Goal: Task Accomplishment & Management: Complete application form

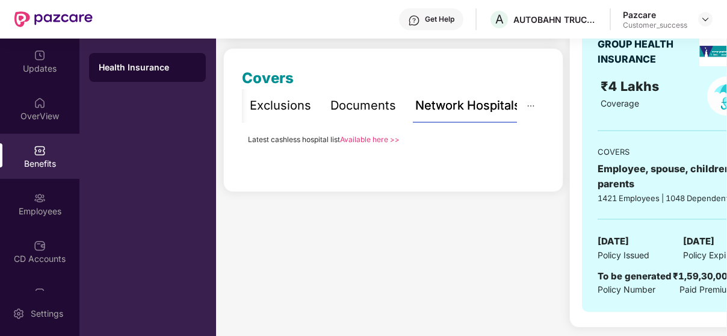
scroll to position [159, 0]
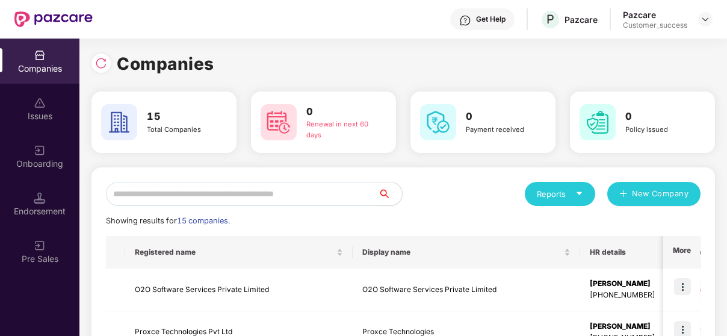
click at [205, 191] on input "text" at bounding box center [242, 194] width 272 height 24
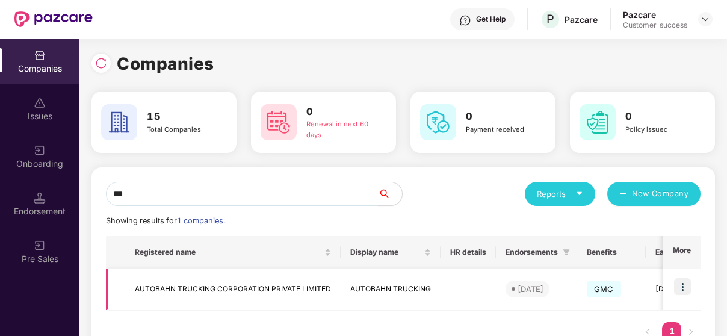
type input "***"
click at [684, 280] on img at bounding box center [682, 286] width 17 height 17
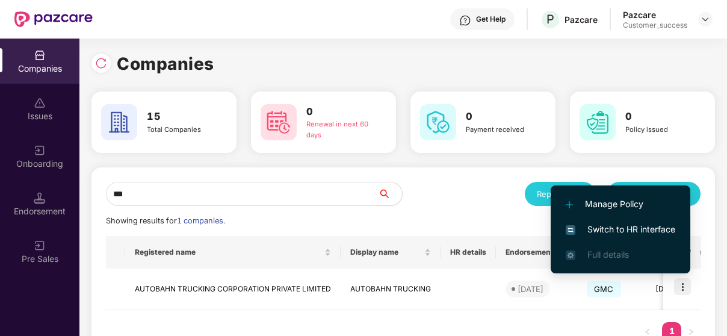
click at [652, 224] on span "Switch to HR interface" at bounding box center [621, 229] width 110 height 13
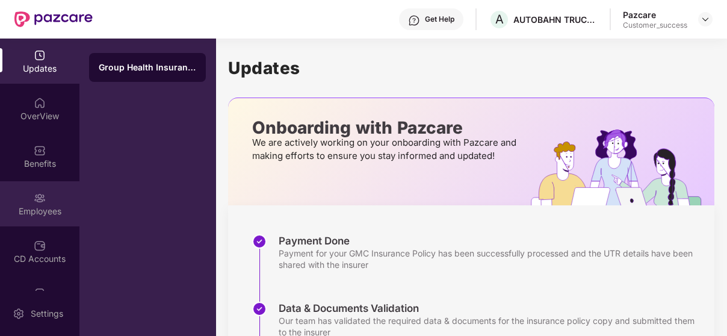
click at [28, 187] on div "Employees" at bounding box center [39, 203] width 79 height 45
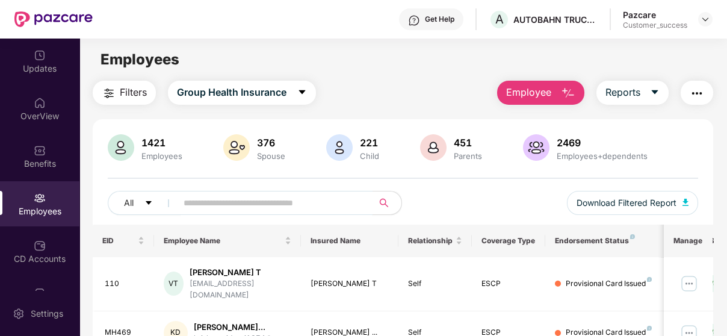
click at [210, 197] on input "text" at bounding box center [270, 203] width 173 height 18
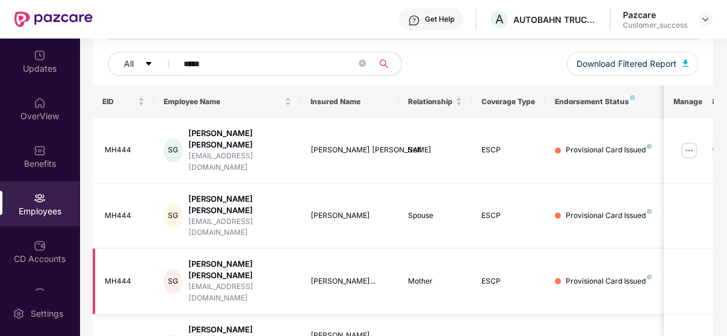
scroll to position [139, 0]
type input "*****"
click at [692, 141] on img at bounding box center [688, 150] width 19 height 19
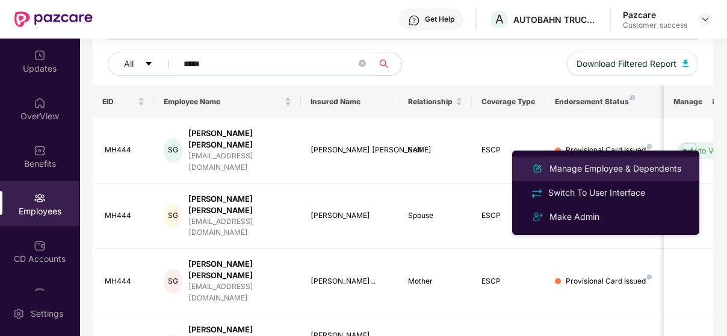
click at [610, 173] on div "Manage Employee & Dependents" at bounding box center [615, 168] width 137 height 13
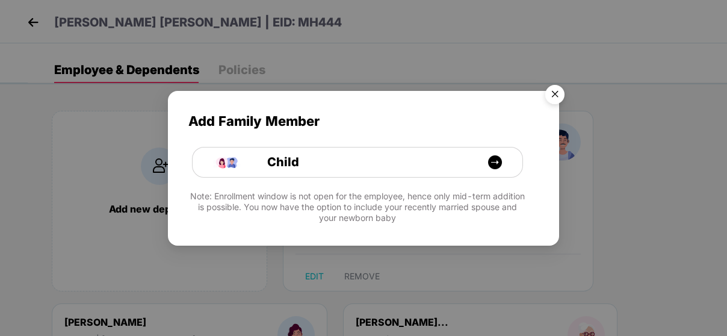
click at [548, 88] on img "Close" at bounding box center [555, 96] width 34 height 34
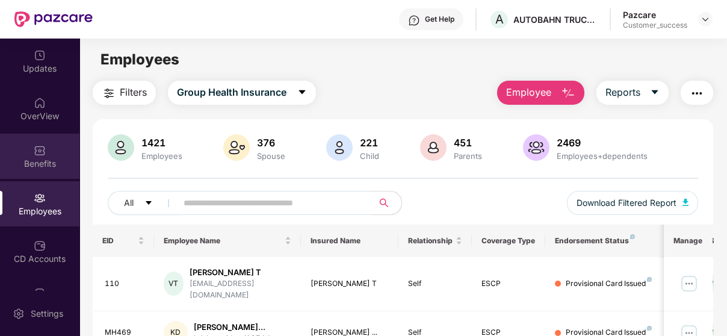
click at [45, 170] on div "Benefits" at bounding box center [39, 156] width 79 height 45
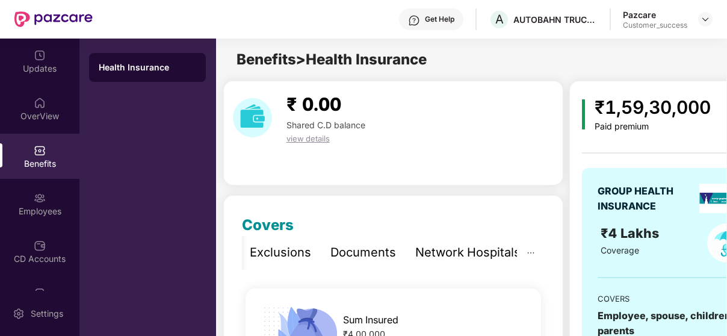
click at [483, 248] on div "Network Hospitals" at bounding box center [467, 252] width 105 height 19
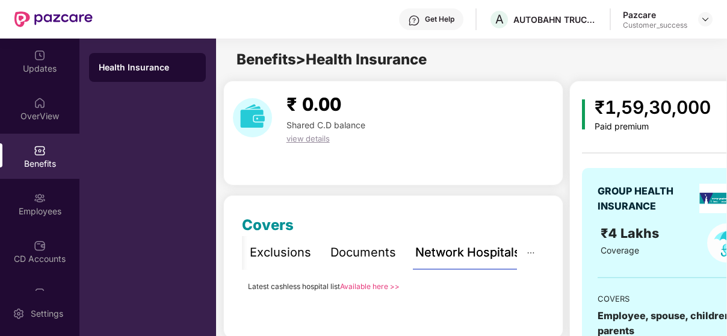
click at [368, 285] on link "Available here >>" at bounding box center [370, 286] width 60 height 9
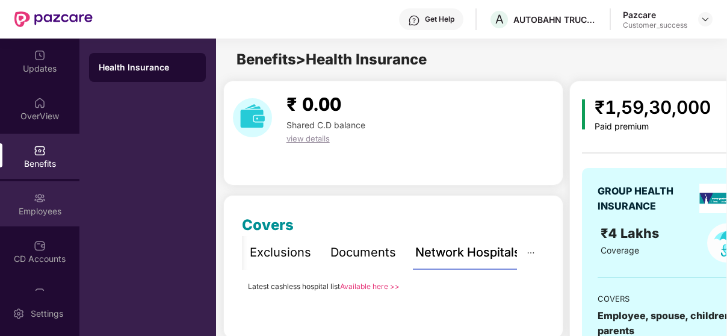
click at [23, 191] on div "Employees" at bounding box center [39, 203] width 79 height 45
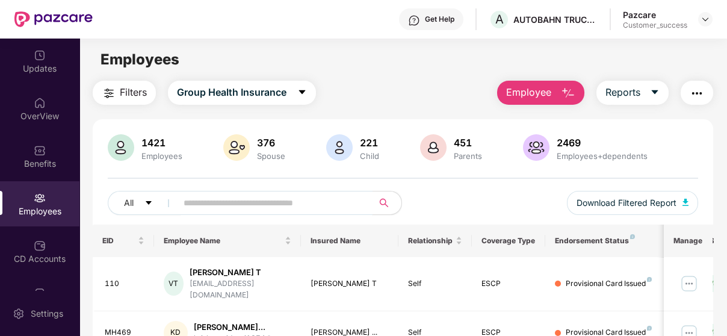
click at [268, 208] on input "text" at bounding box center [270, 203] width 173 height 18
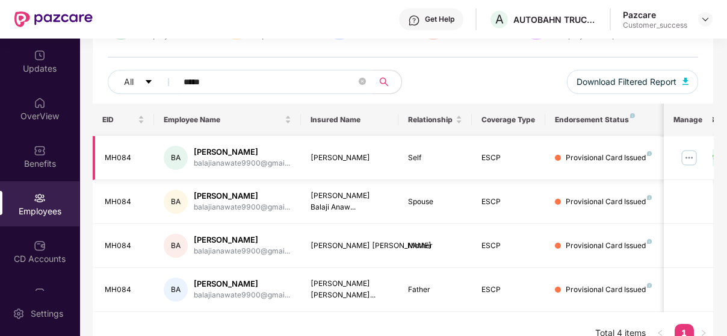
scroll to position [130, 0]
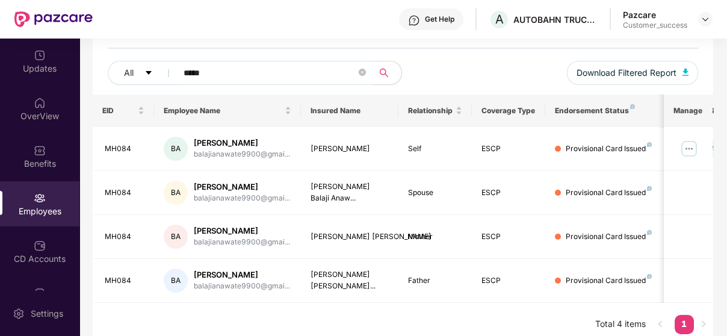
type input "*****"
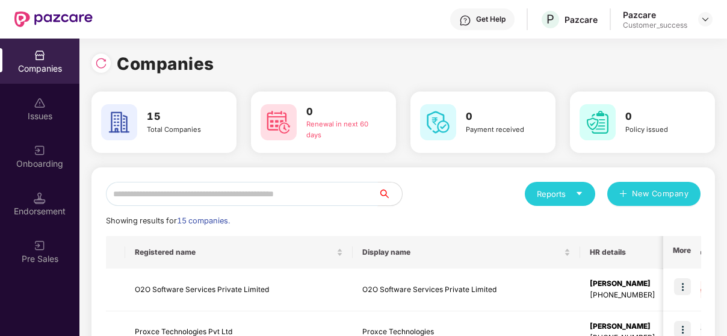
click at [164, 182] on input "text" at bounding box center [242, 194] width 272 height 24
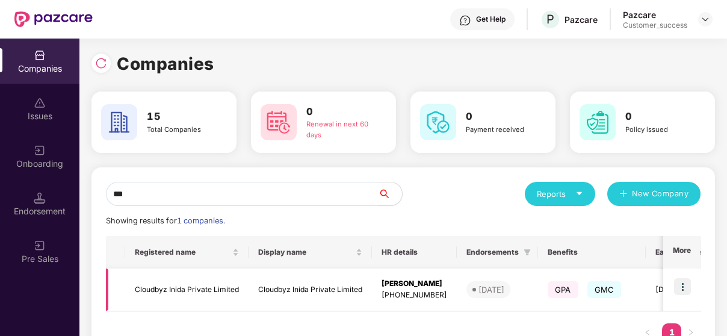
type input "***"
click at [684, 279] on img at bounding box center [682, 286] width 17 height 17
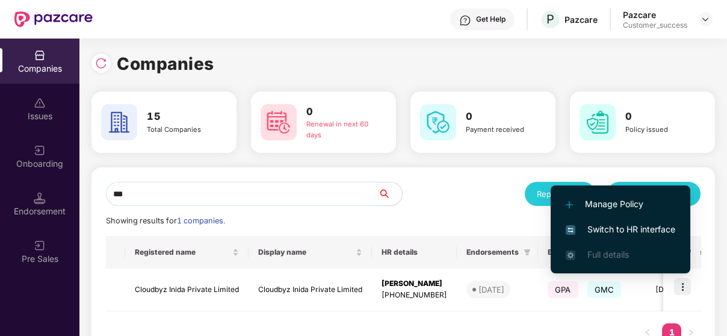
click at [624, 218] on li "Switch to HR interface" at bounding box center [621, 229] width 140 height 25
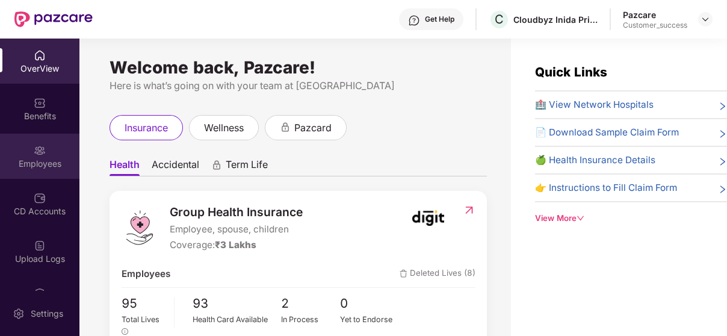
click at [26, 152] on div "Employees" at bounding box center [39, 156] width 79 height 45
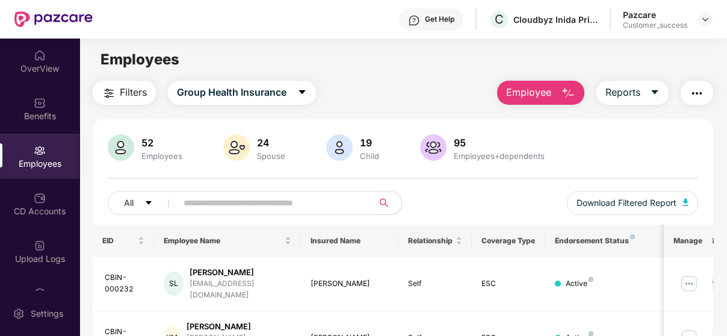
click at [536, 87] on span "Employee" at bounding box center [528, 92] width 45 height 15
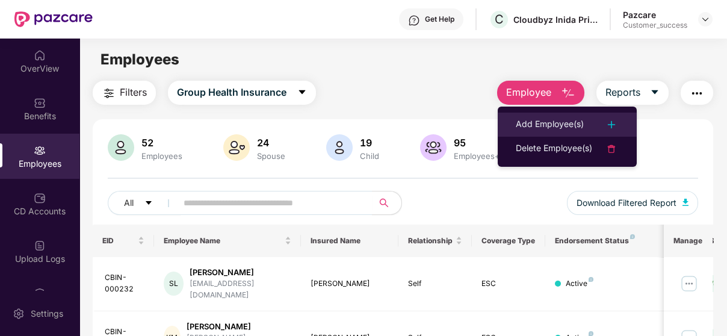
click at [542, 123] on div "Add Employee(s)" at bounding box center [550, 124] width 68 height 14
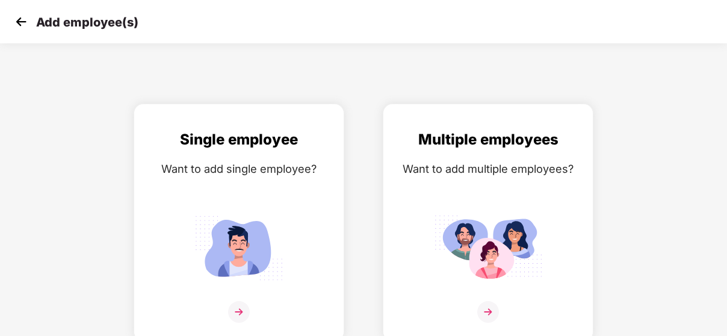
scroll to position [4, 0]
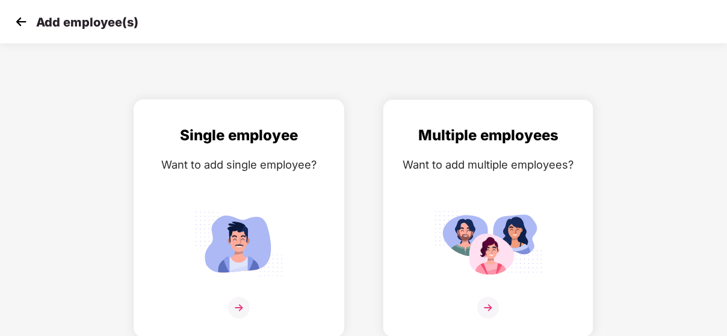
click at [247, 224] on img at bounding box center [239, 243] width 108 height 75
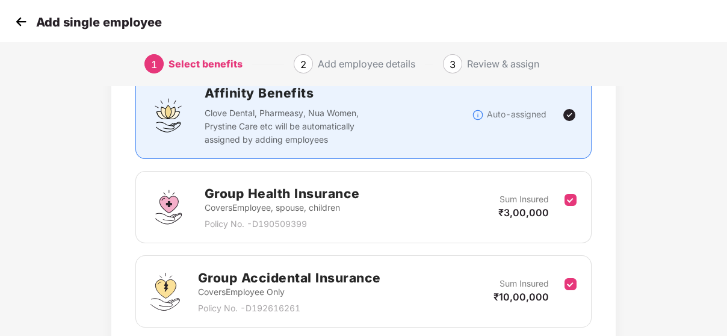
scroll to position [192, 0]
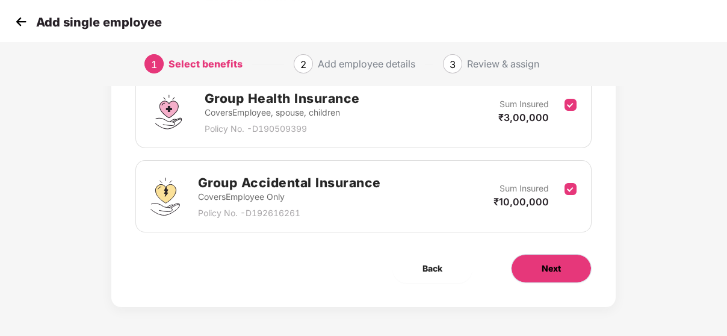
click at [559, 274] on span "Next" at bounding box center [551, 268] width 19 height 13
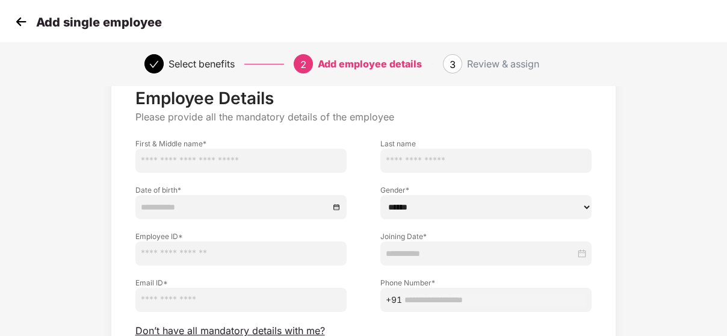
scroll to position [37, 0]
click at [232, 156] on input "text" at bounding box center [240, 161] width 211 height 24
paste input "**********"
type input "**********"
click at [455, 156] on input "text" at bounding box center [485, 161] width 211 height 24
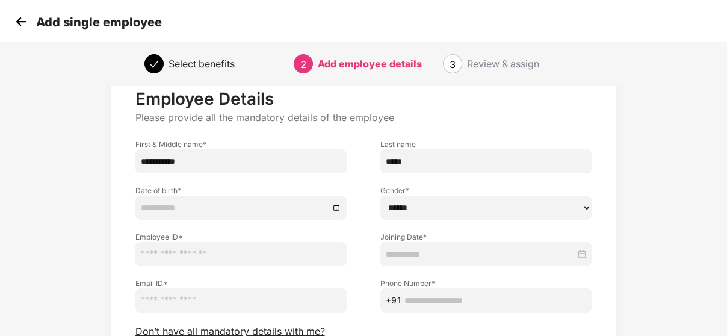
type input "*****"
click at [274, 249] on input "text" at bounding box center [240, 254] width 211 height 24
paste input "**********"
type input "**********"
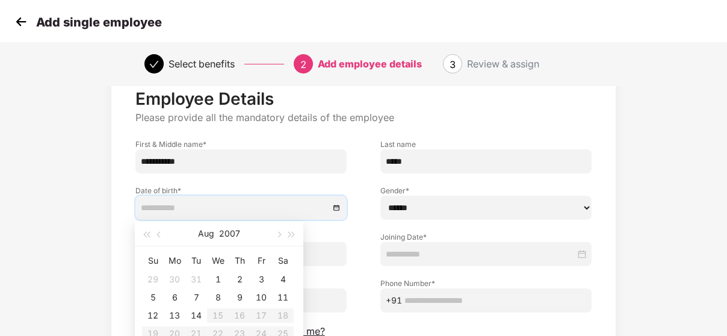
click at [264, 203] on input at bounding box center [235, 207] width 188 height 13
click at [231, 225] on button "2007" at bounding box center [229, 233] width 21 height 24
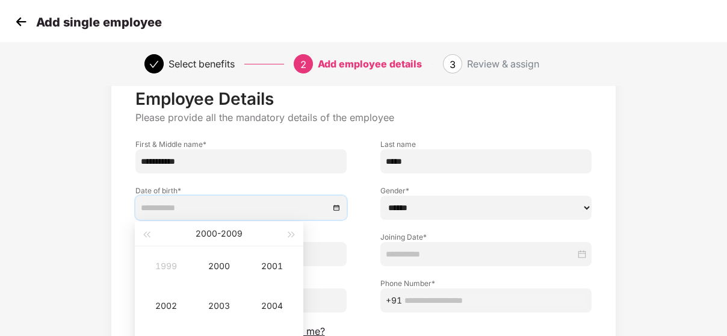
type input "**********"
click at [147, 234] on span "button" at bounding box center [146, 235] width 6 height 6
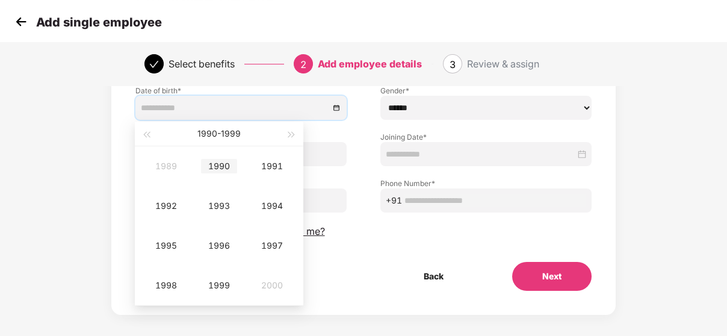
scroll to position [138, 0]
type input "**********"
click at [215, 290] on div "1999" at bounding box center [219, 284] width 36 height 14
type input "**********"
click at [212, 209] on div "May" at bounding box center [219, 205] width 36 height 14
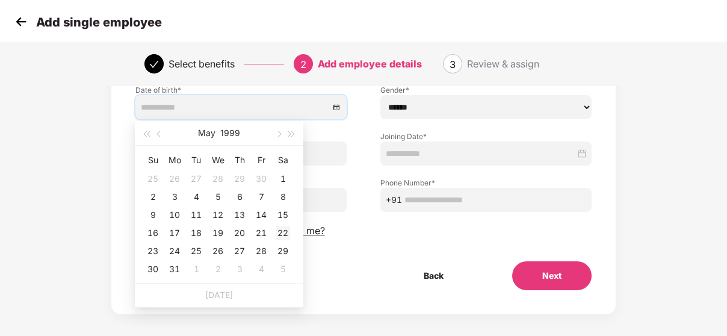
type input "**********"
click at [285, 236] on div "22" at bounding box center [283, 233] width 14 height 14
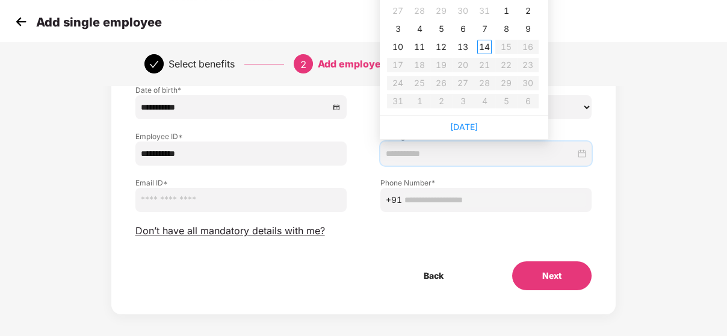
click at [461, 158] on input at bounding box center [481, 153] width 190 height 13
type input "**********"
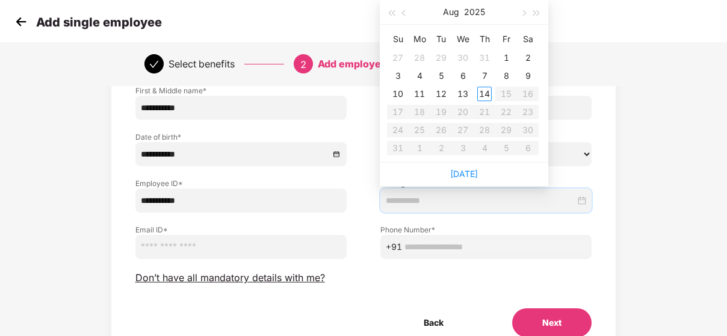
scroll to position [88, 0]
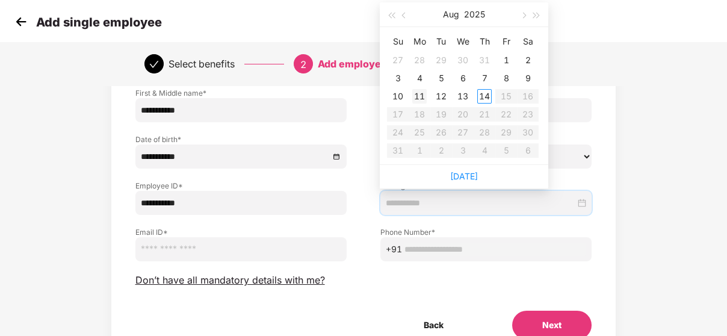
type input "**********"
click at [421, 91] on div "11" at bounding box center [419, 96] width 14 height 14
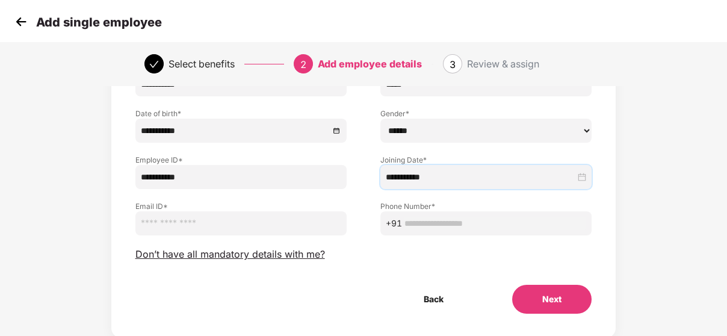
scroll to position [128, 0]
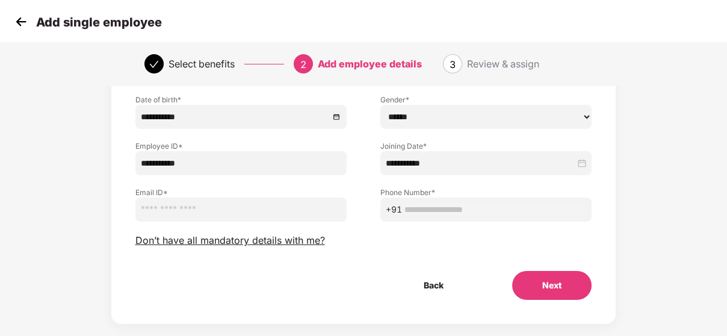
click at [267, 207] on input "email" at bounding box center [240, 209] width 211 height 24
paste input "**********"
type input "**********"
click at [447, 199] on span "+91" at bounding box center [485, 209] width 211 height 24
paste input "**********"
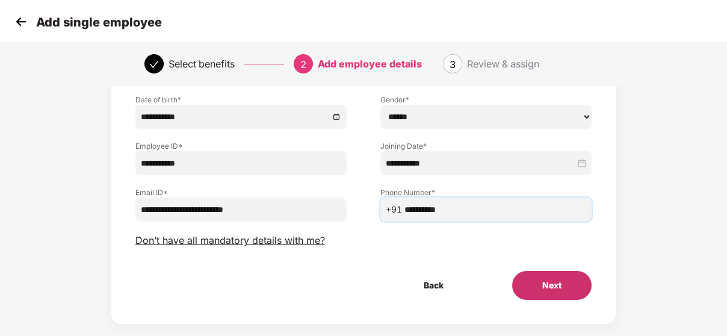
type input "**********"
click at [542, 279] on button "Next" at bounding box center [551, 285] width 79 height 29
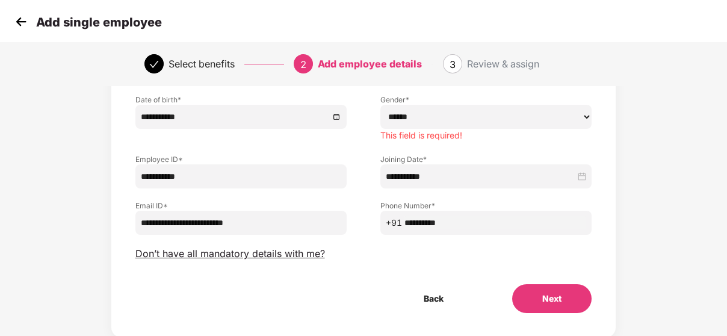
scroll to position [93, 0]
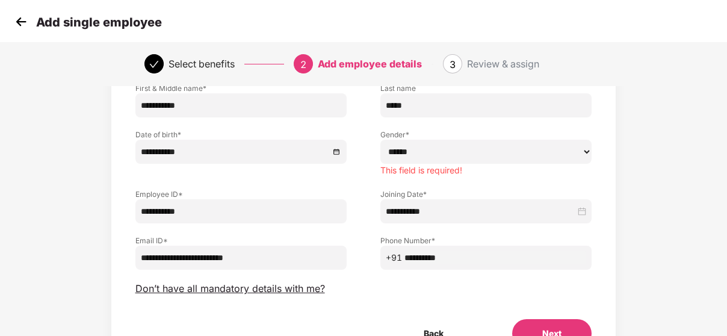
click at [439, 155] on select "****** **** ******" at bounding box center [485, 152] width 211 height 24
select select "****"
click at [380, 140] on select "****** **** ******" at bounding box center [485, 152] width 211 height 24
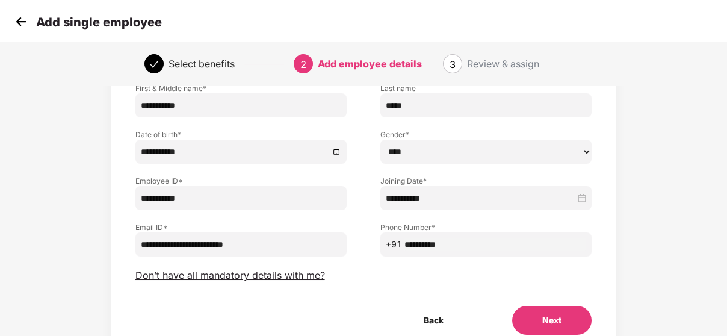
drag, startPoint x: 533, startPoint y: 284, endPoint x: 497, endPoint y: 276, distance: 36.9
click at [497, 276] on div "**********" at bounding box center [363, 183] width 457 height 302
click at [533, 332] on button "Next" at bounding box center [551, 320] width 79 height 29
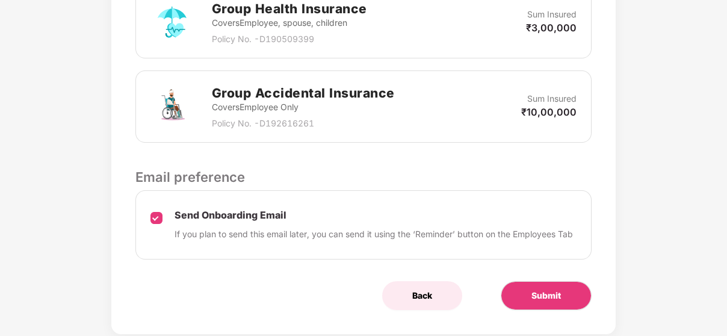
scroll to position [497, 1]
click at [528, 281] on button "Submit" at bounding box center [546, 295] width 91 height 29
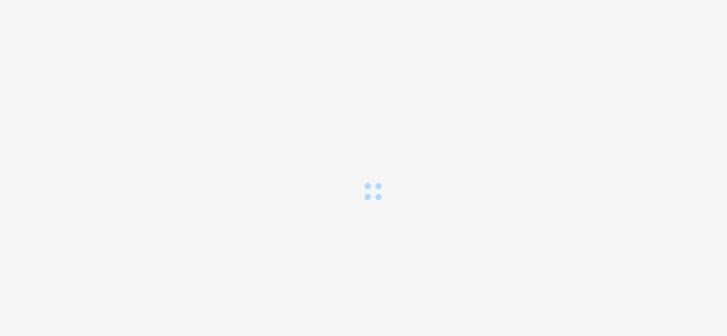
scroll to position [0, 0]
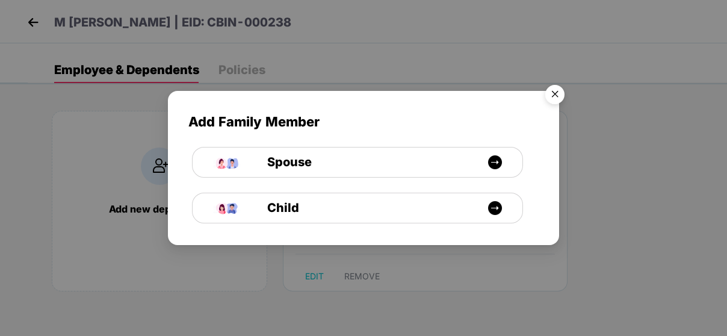
click at [556, 93] on img "Close" at bounding box center [555, 96] width 34 height 34
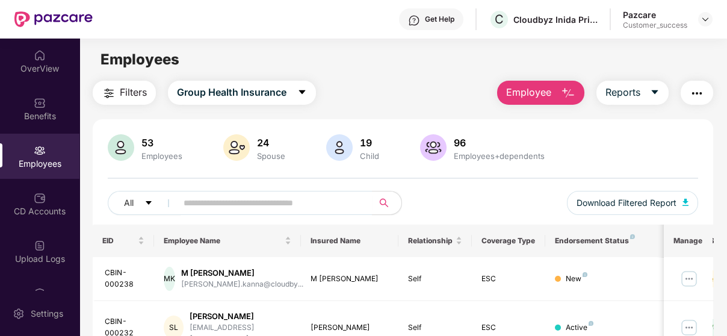
click at [536, 91] on span "Employee" at bounding box center [528, 92] width 45 height 15
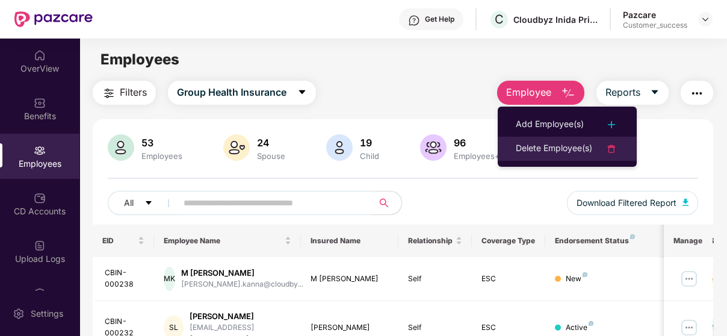
click at [525, 146] on div "Delete Employee(s)" at bounding box center [554, 148] width 76 height 14
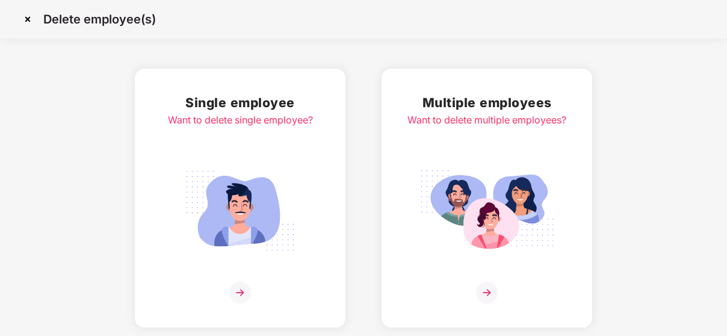
click at [261, 237] on img at bounding box center [240, 211] width 135 height 94
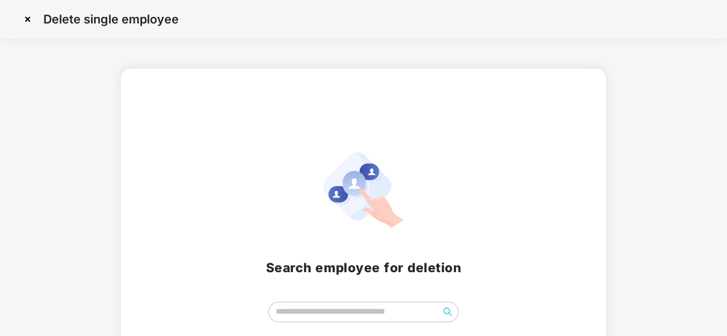
scroll to position [69, 0]
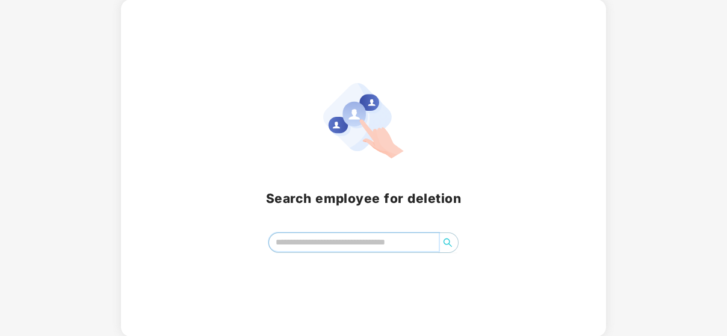
click at [364, 234] on input "search" at bounding box center [354, 242] width 170 height 18
paste input "**********"
click at [447, 241] on icon "search" at bounding box center [448, 243] width 10 height 10
type input "**********"
click at [447, 242] on icon "search" at bounding box center [448, 243] width 10 height 10
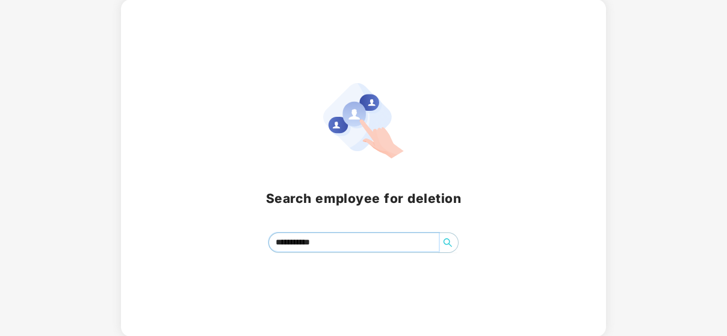
scroll to position [0, 0]
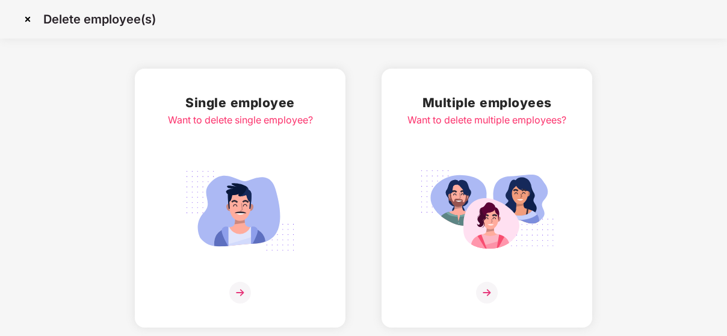
click at [431, 161] on div "Multiple employees Want to delete multiple employees?" at bounding box center [486, 198] width 159 height 211
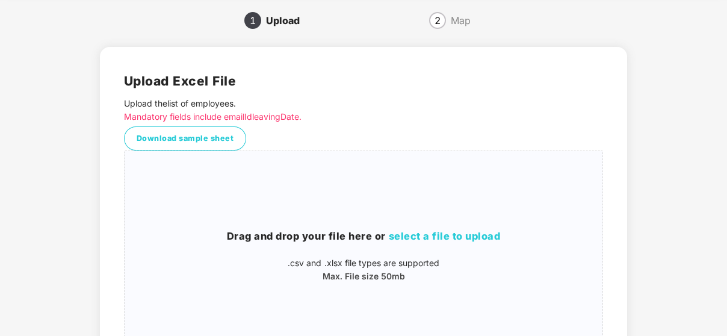
scroll to position [48, 0]
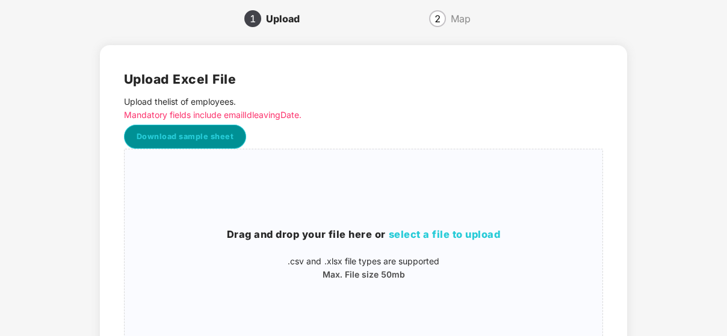
click at [211, 135] on span "Download sample sheet" at bounding box center [185, 137] width 97 height 12
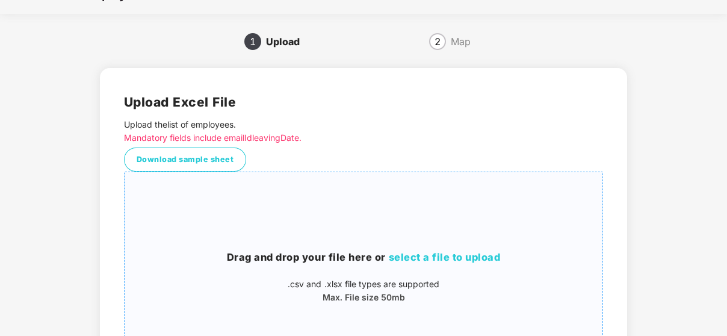
scroll to position [24, 0]
click at [447, 261] on span "select a file to upload" at bounding box center [444, 258] width 112 height 12
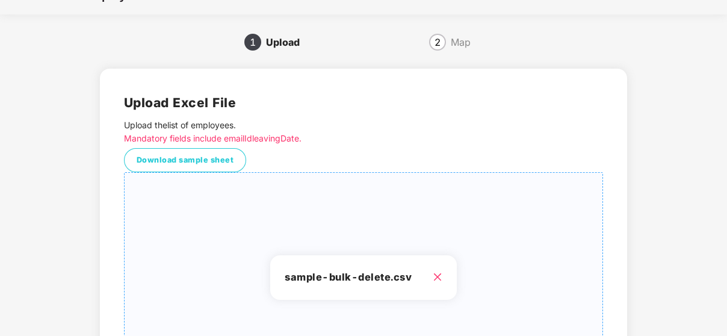
scroll to position [170, 0]
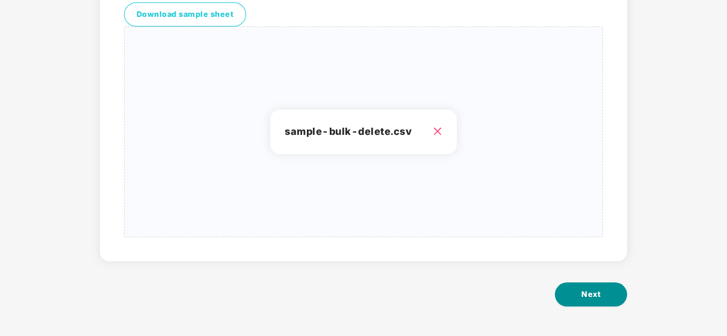
click at [593, 302] on button "Next" at bounding box center [591, 294] width 72 height 24
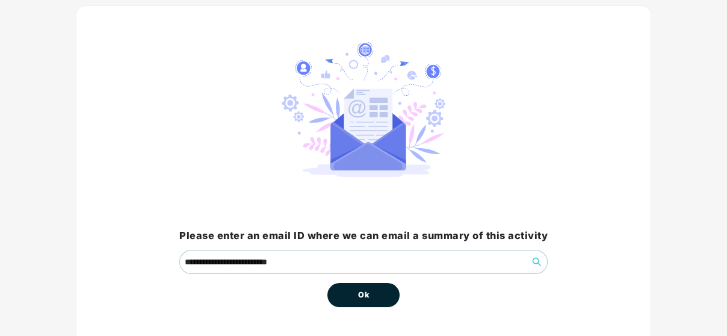
scroll to position [108, 0]
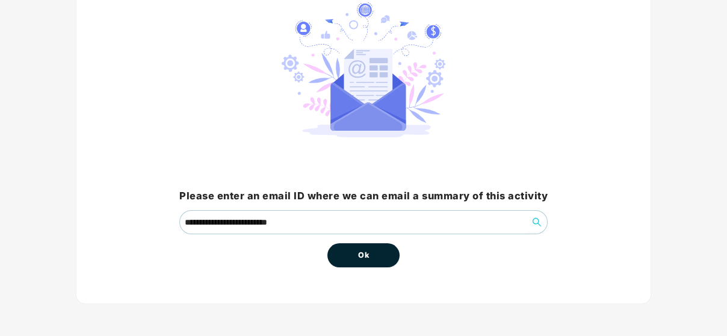
click at [365, 257] on span "Ok" at bounding box center [363, 255] width 11 height 12
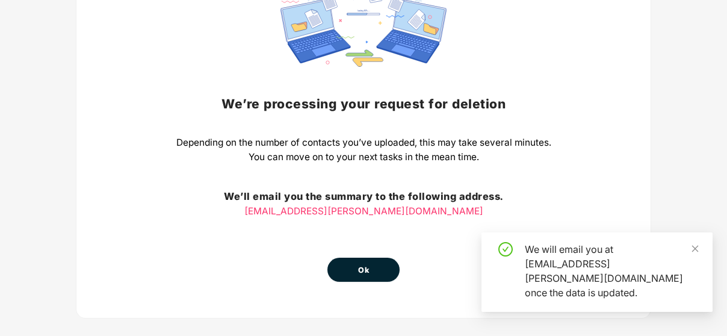
scroll to position [146, 0]
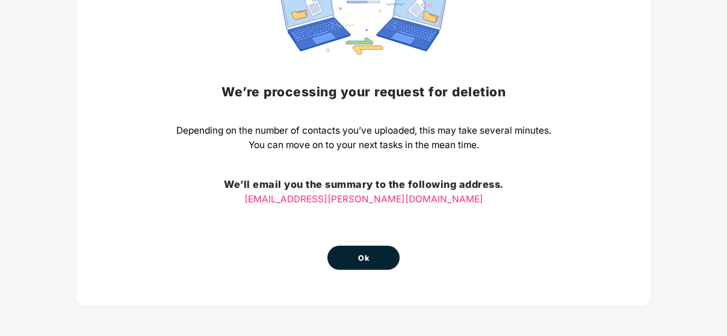
click at [377, 259] on button "Ok" at bounding box center [363, 258] width 72 height 24
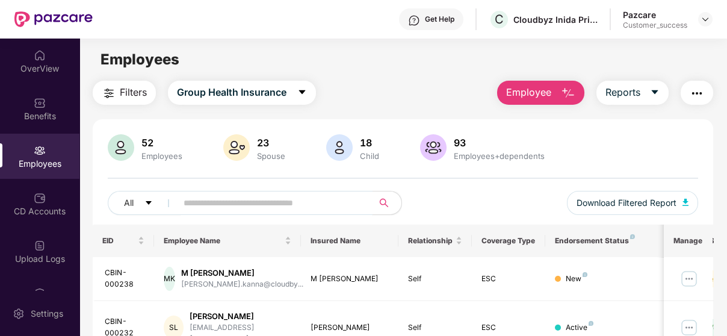
click at [236, 208] on input "text" at bounding box center [270, 203] width 173 height 18
paste input "**********"
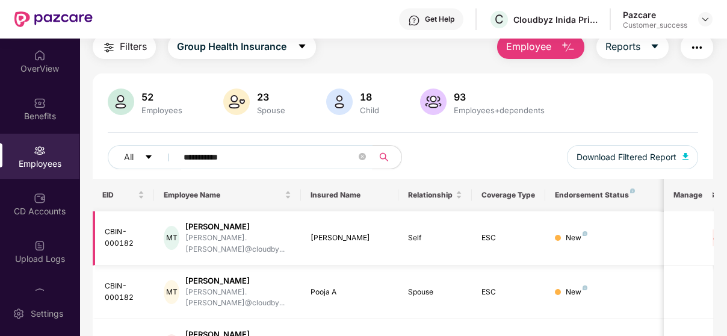
scroll to position [50, 0]
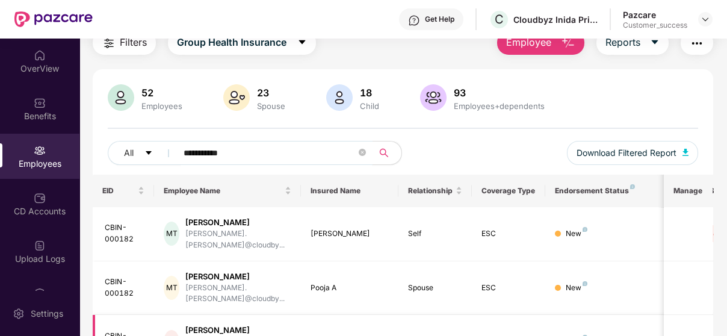
type input "**********"
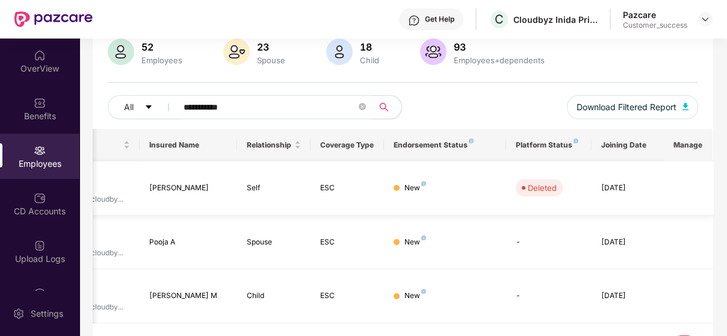
scroll to position [0, 0]
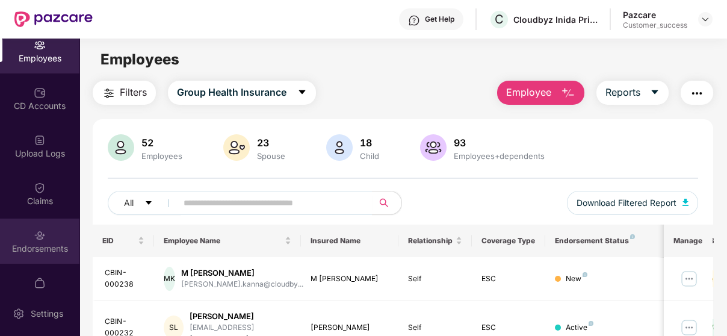
scroll to position [106, 0]
click at [12, 258] on div "Endorsements" at bounding box center [39, 240] width 79 height 45
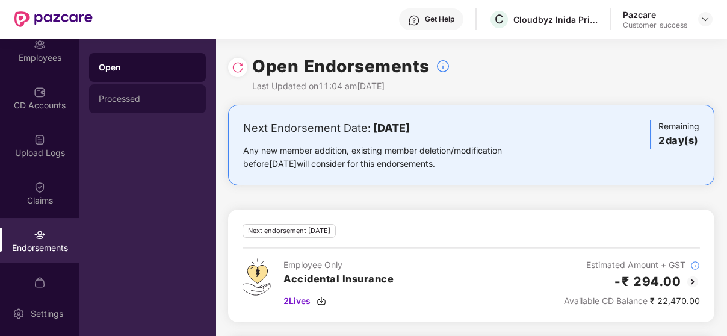
click at [162, 96] on div "Processed" at bounding box center [147, 99] width 97 height 10
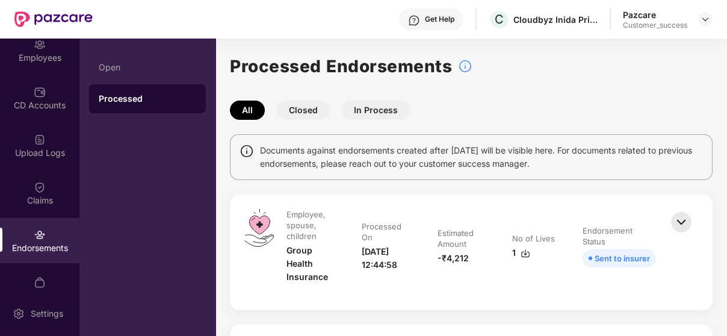
click at [369, 102] on button "In Process" at bounding box center [376, 110] width 68 height 19
click at [254, 111] on button "All" at bounding box center [247, 110] width 35 height 19
click at [164, 54] on div "Open" at bounding box center [147, 67] width 117 height 29
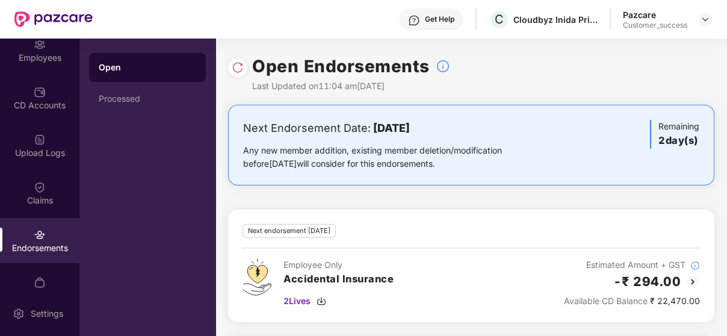
click at [412, 191] on div "Next Endorsement Date: [DATE] Any new member addition, existing member deletion…" at bounding box center [471, 317] width 512 height 425
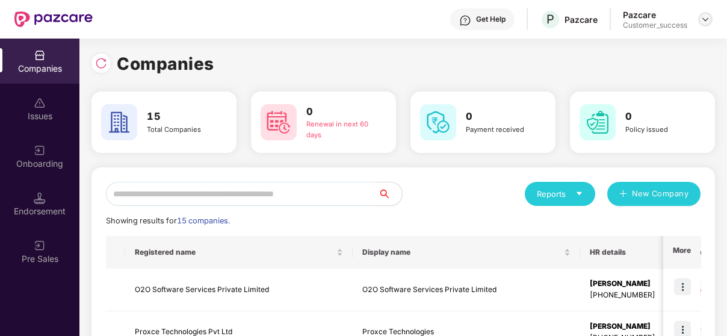
click at [708, 20] on img at bounding box center [706, 19] width 10 height 10
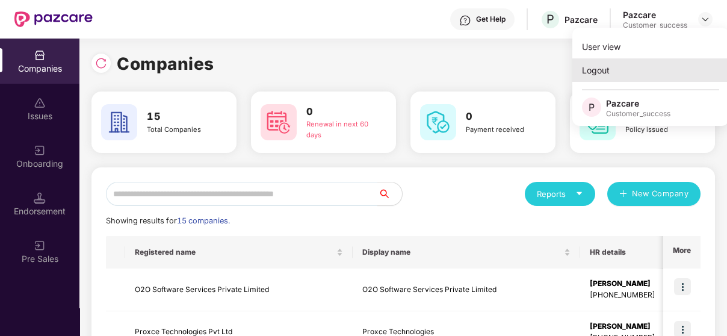
click at [650, 72] on div "Logout" at bounding box center [650, 69] width 156 height 23
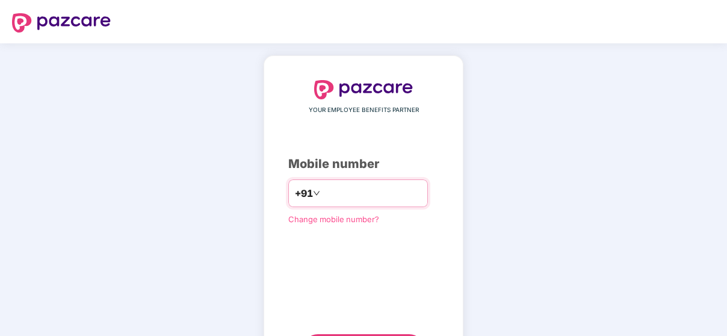
type input "**********"
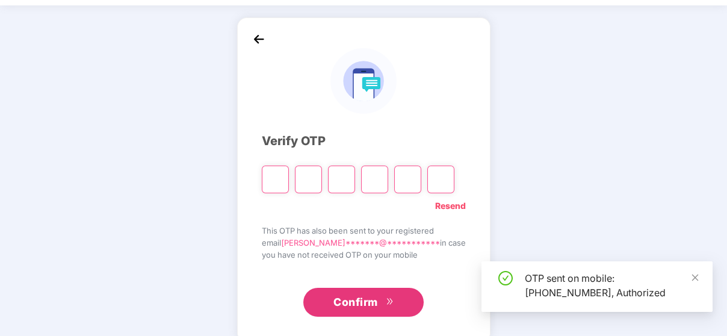
scroll to position [42, 0]
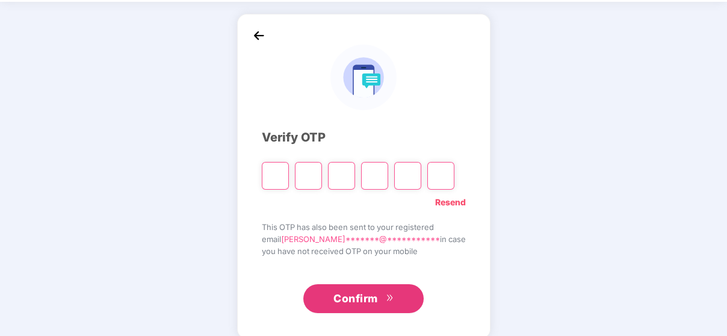
type input "*"
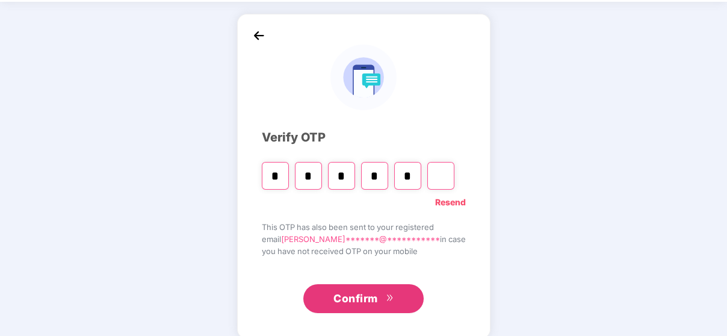
type input "*"
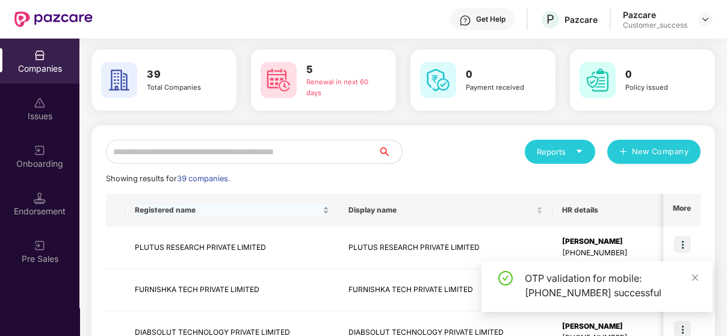
scroll to position [46, 0]
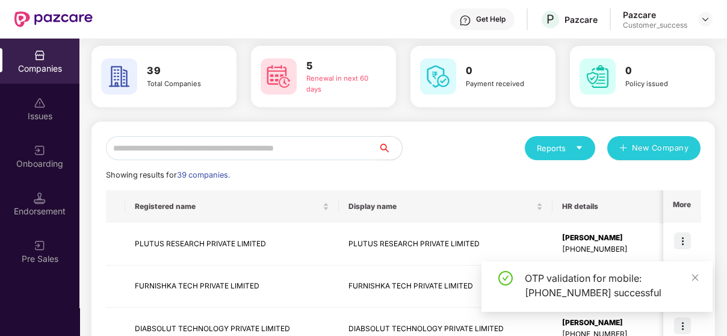
click at [287, 154] on input "text" at bounding box center [242, 148] width 272 height 24
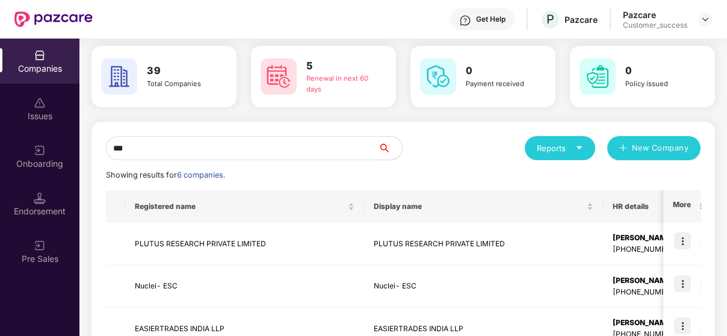
scroll to position [42, 0]
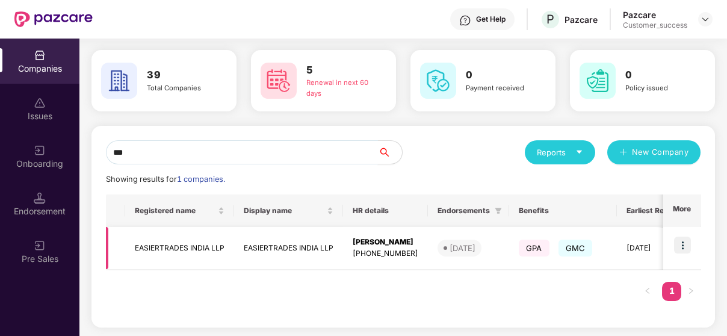
type input "***"
click at [681, 243] on img at bounding box center [682, 245] width 17 height 17
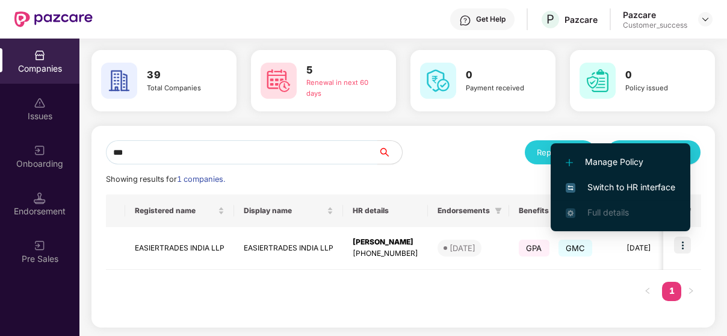
click at [617, 186] on span "Switch to HR interface" at bounding box center [621, 187] width 110 height 13
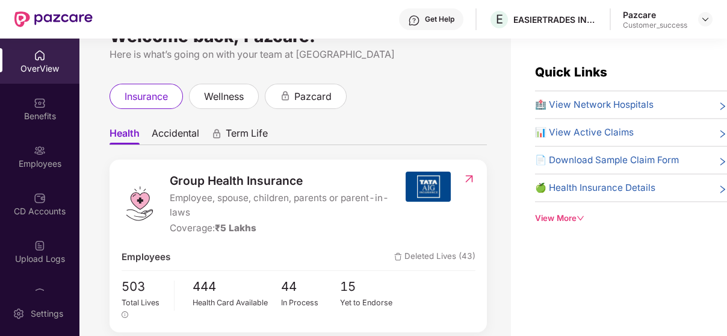
scroll to position [32, 0]
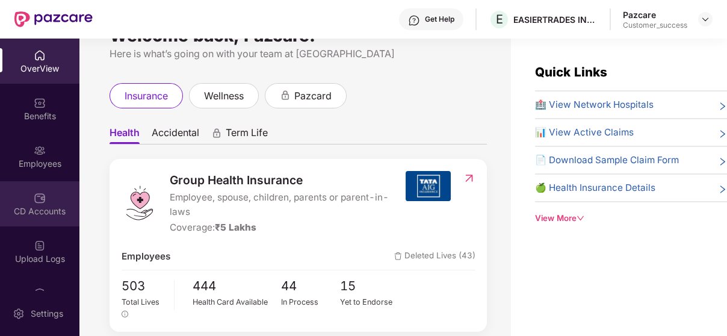
click at [40, 211] on div "CD Accounts" at bounding box center [39, 211] width 79 height 12
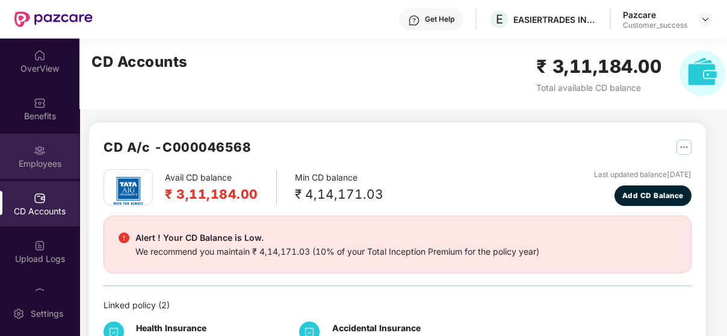
click at [6, 148] on div "Employees" at bounding box center [39, 156] width 79 height 45
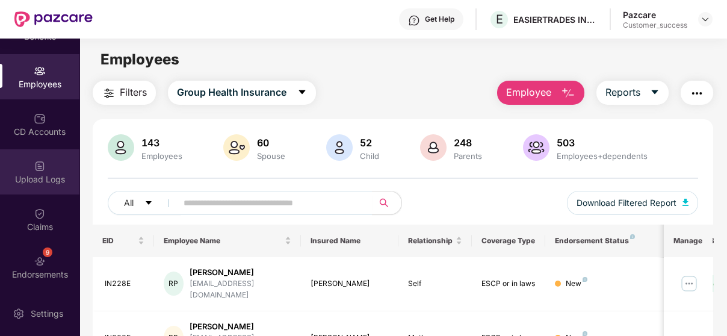
scroll to position [79, 0]
click at [42, 264] on img at bounding box center [40, 262] width 12 height 12
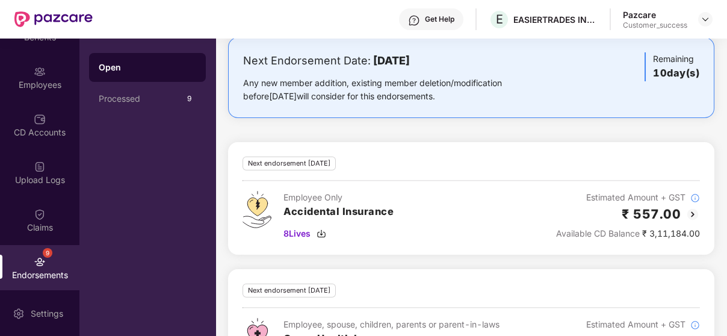
scroll to position [126, 0]
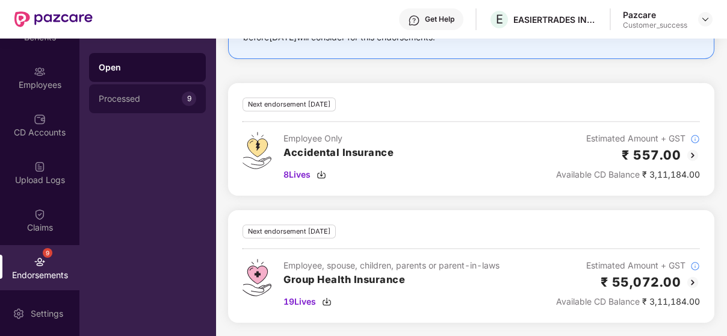
click at [131, 99] on div "Processed" at bounding box center [140, 99] width 83 height 10
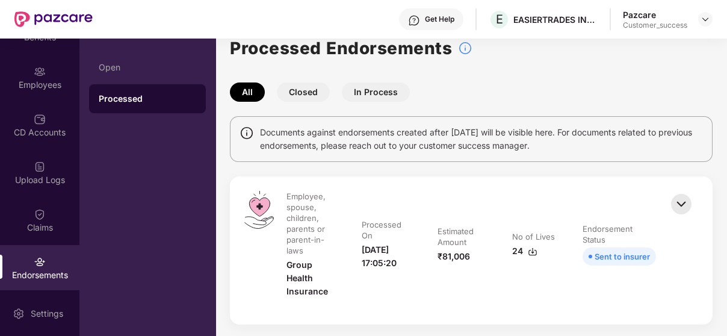
scroll to position [18, 0]
click at [167, 68] on div "Open" at bounding box center [147, 68] width 97 height 10
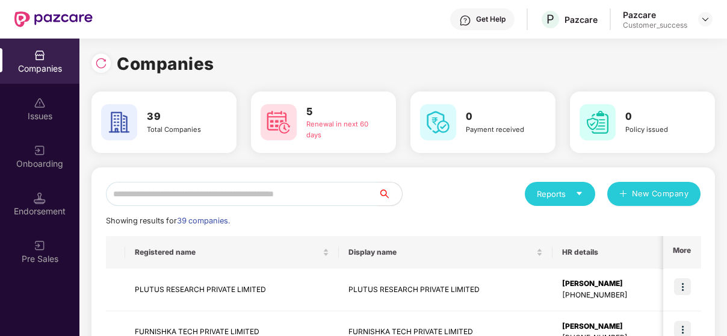
click at [206, 202] on input "text" at bounding box center [242, 194] width 272 height 24
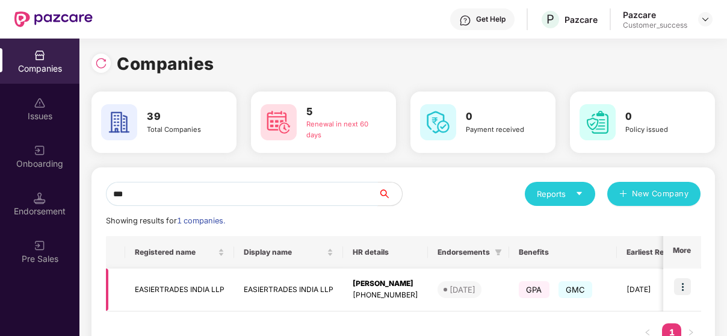
type input "***"
click at [680, 285] on img at bounding box center [682, 286] width 17 height 17
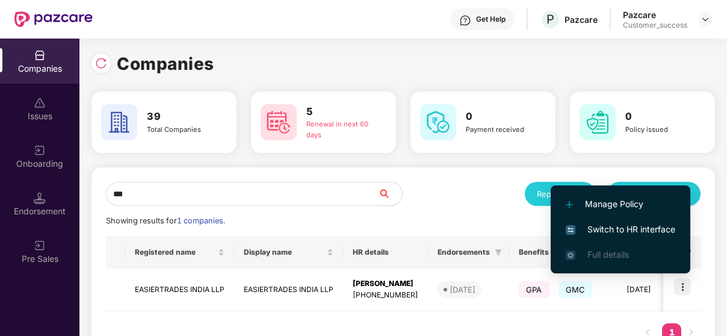
click at [650, 221] on li "Switch to HR interface" at bounding box center [621, 229] width 140 height 25
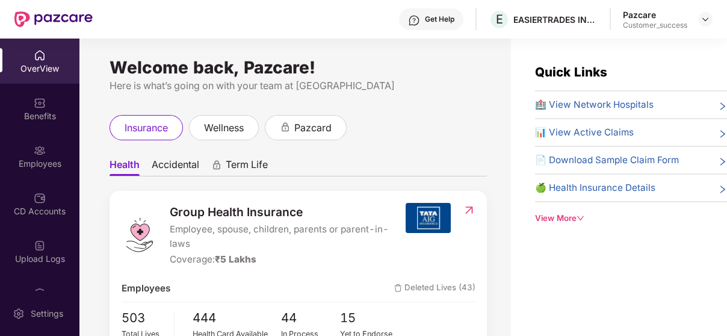
scroll to position [68, 0]
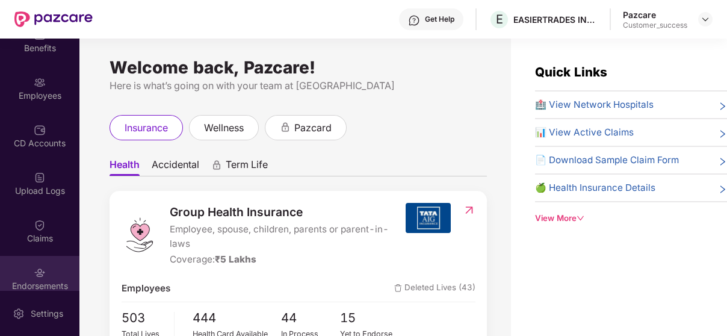
click at [42, 262] on div "Endorsements" at bounding box center [39, 278] width 79 height 45
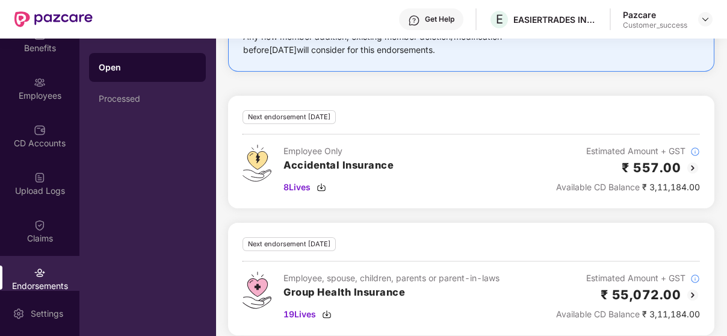
scroll to position [126, 0]
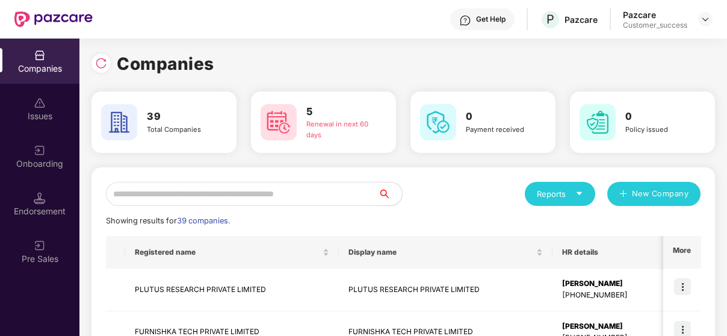
click at [221, 203] on input "text" at bounding box center [242, 194] width 272 height 24
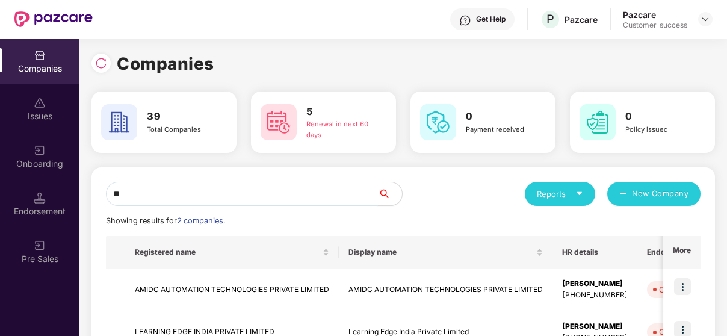
type input "*"
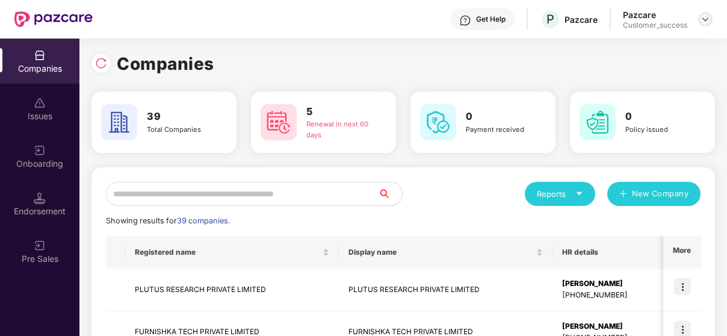
click at [702, 22] on img at bounding box center [706, 19] width 10 height 10
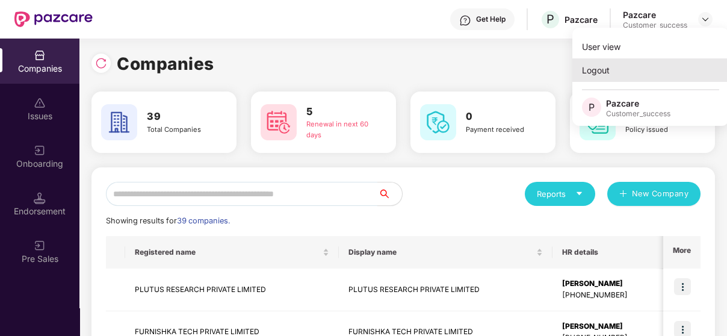
click at [660, 73] on div "Logout" at bounding box center [650, 69] width 156 height 23
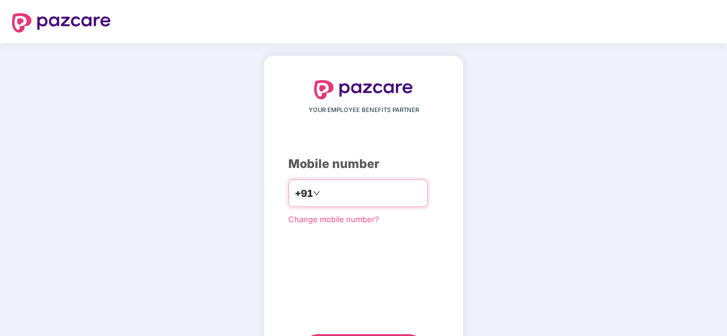
type input "**********"
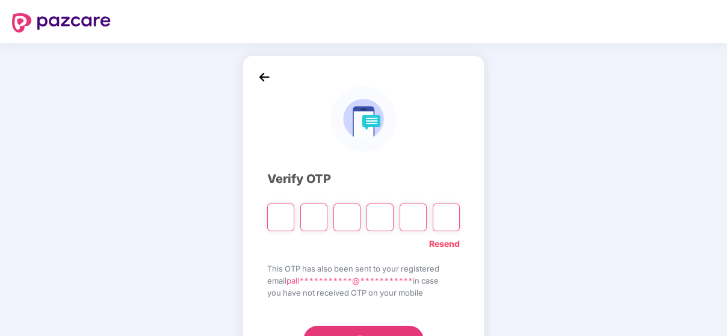
paste input "*"
type input "*"
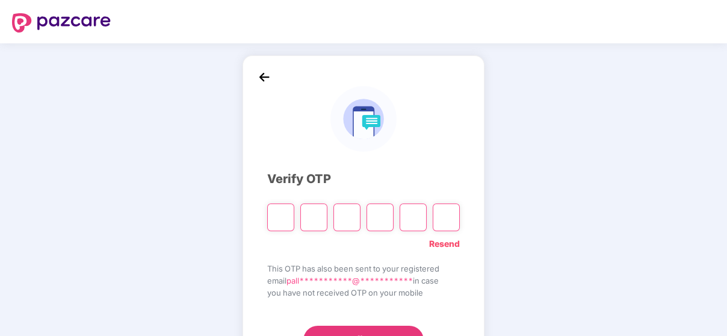
type input "*"
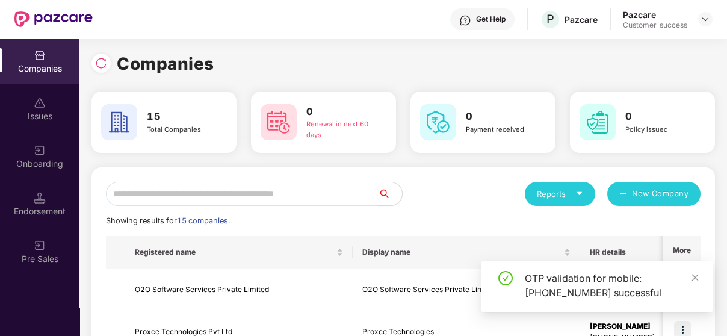
click at [231, 199] on input "text" at bounding box center [242, 194] width 272 height 24
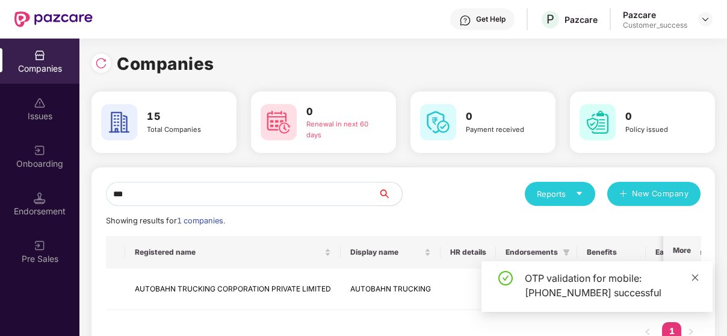
type input "***"
click at [699, 278] on icon "close" at bounding box center [695, 277] width 8 height 8
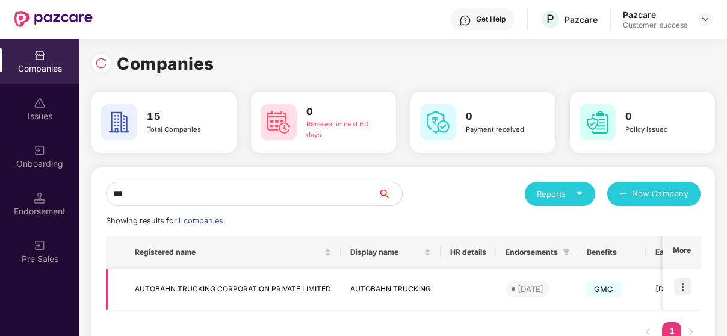
click at [681, 285] on img at bounding box center [682, 286] width 17 height 17
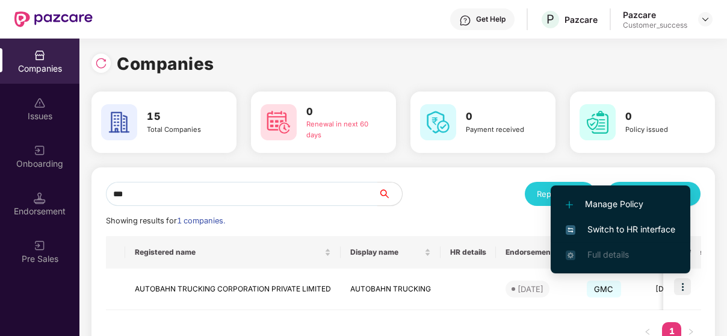
click at [616, 231] on span "Switch to HR interface" at bounding box center [621, 229] width 110 height 13
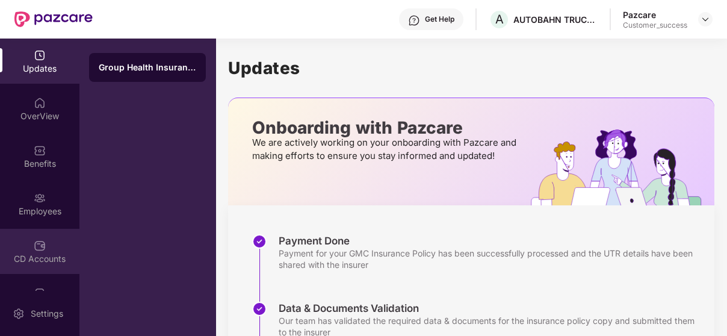
scroll to position [175, 0]
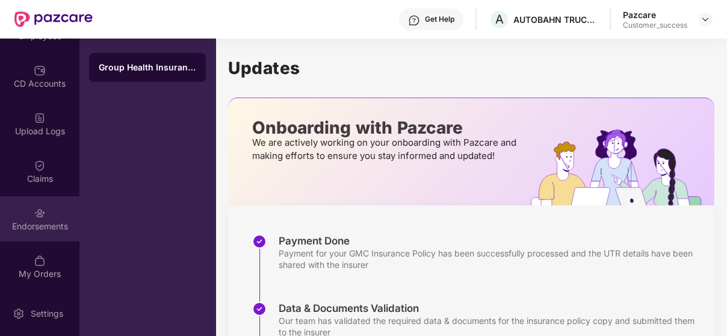
click at [37, 212] on img at bounding box center [40, 213] width 12 height 12
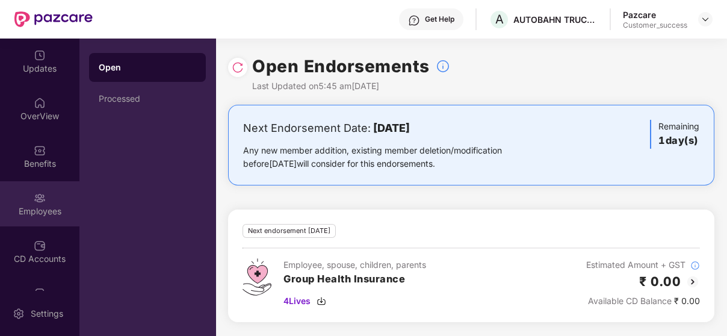
click at [41, 196] on img at bounding box center [40, 198] width 12 height 12
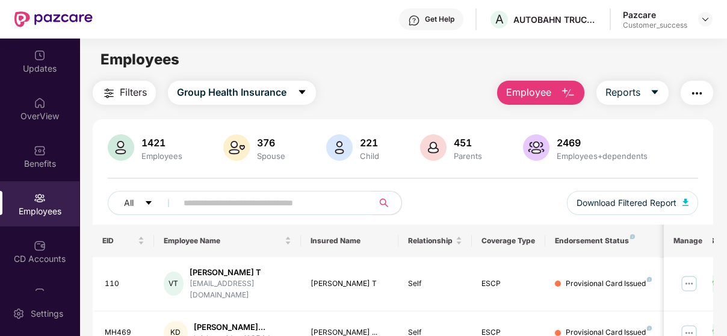
click at [548, 90] on span "Employee" at bounding box center [528, 92] width 45 height 15
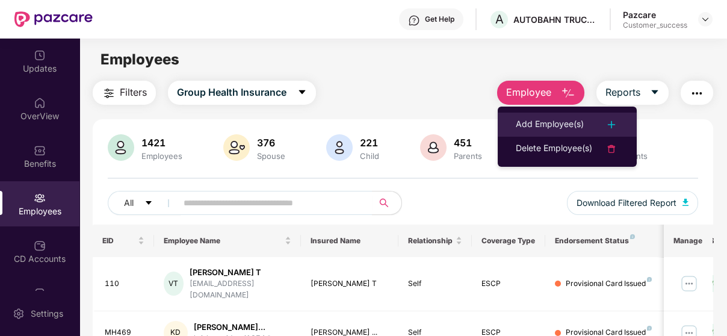
click at [548, 128] on div "Add Employee(s)" at bounding box center [550, 124] width 68 height 14
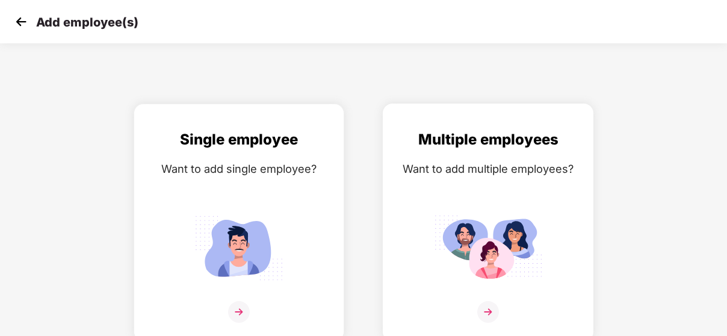
click at [448, 194] on div "Multiple employees Want to add multiple employees?" at bounding box center [487, 232] width 185 height 209
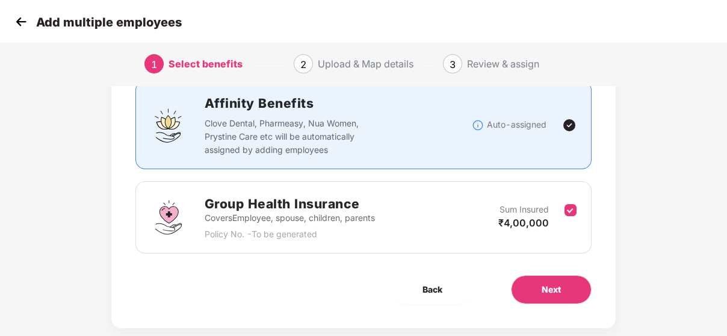
scroll to position [108, 0]
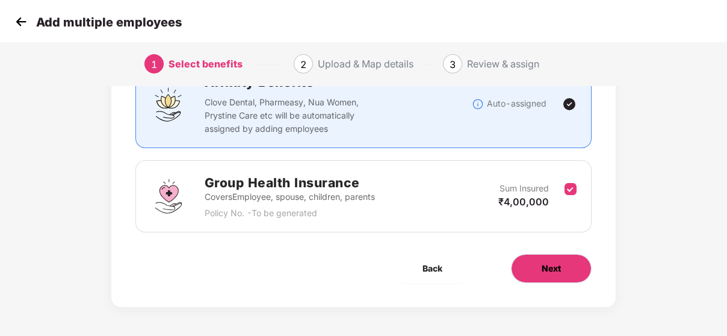
click at [540, 273] on button "Next" at bounding box center [551, 268] width 81 height 29
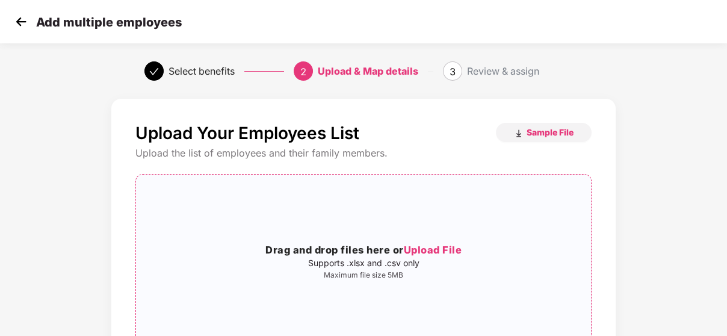
click at [419, 244] on span "Upload File" at bounding box center [433, 250] width 58 height 12
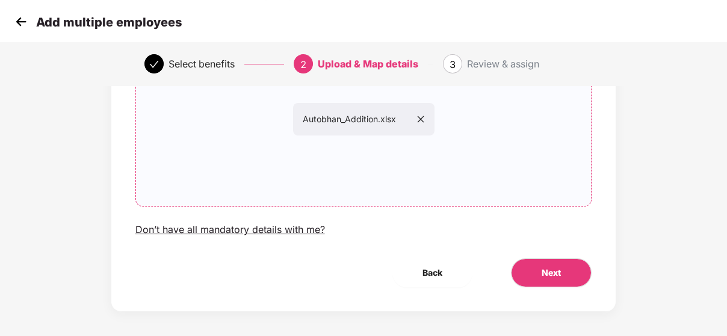
scroll to position [147, 0]
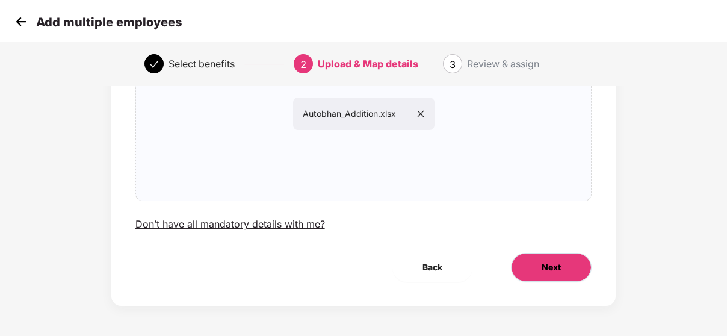
click at [548, 262] on span "Next" at bounding box center [551, 267] width 19 height 13
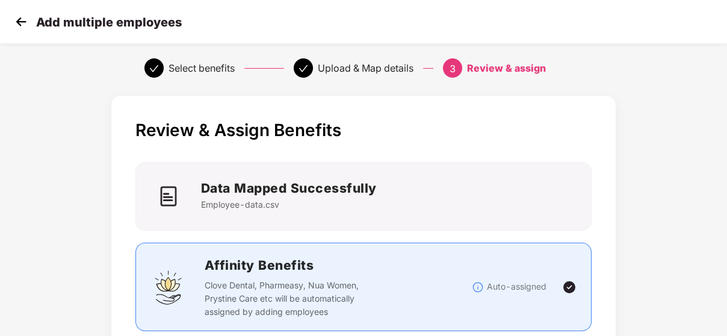
scroll to position [0, 0]
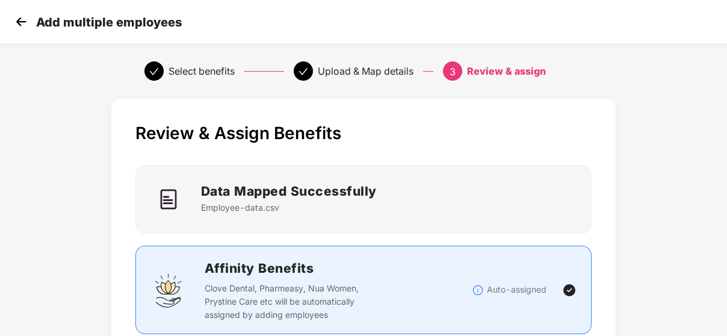
click at [222, 227] on div "Data Mapped Successfully Employee-data.csv" at bounding box center [363, 199] width 457 height 69
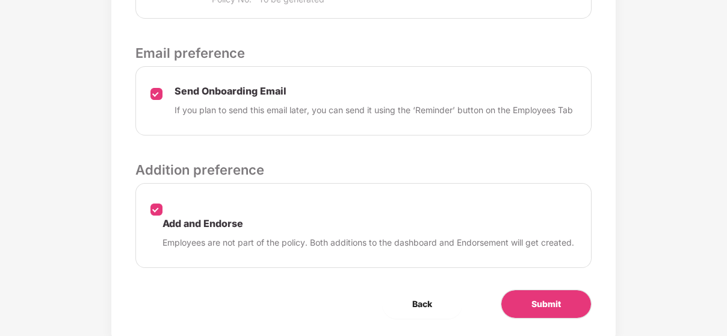
scroll to position [480, 0]
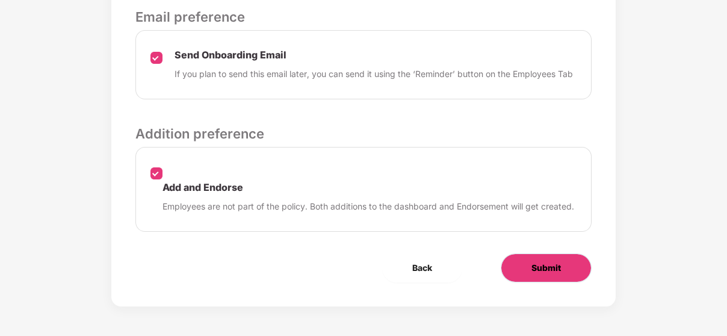
click at [537, 268] on span "Submit" at bounding box center [545, 267] width 29 height 13
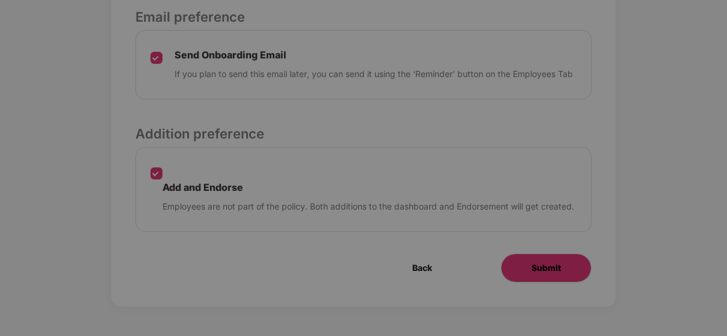
scroll to position [0, 0]
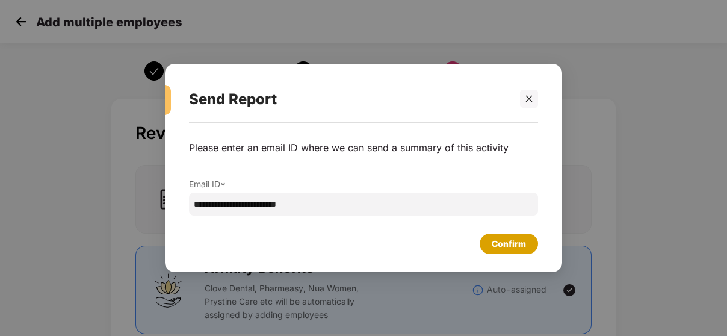
click at [506, 250] on div "Confirm" at bounding box center [509, 244] width 58 height 20
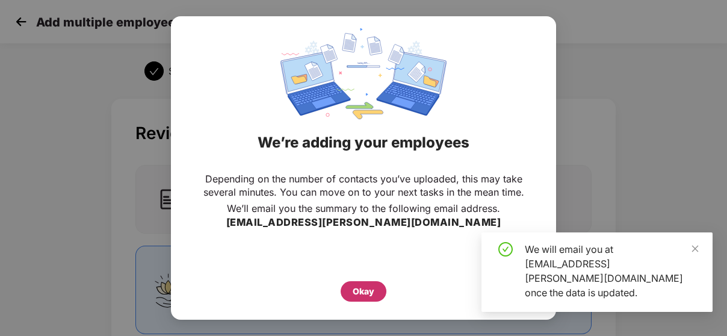
click at [370, 291] on div "Okay" at bounding box center [364, 291] width 22 height 13
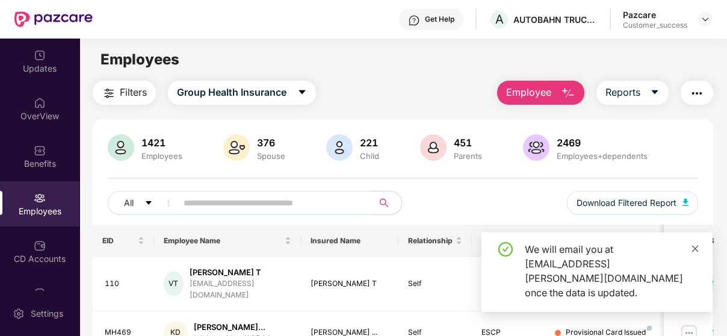
click at [694, 253] on icon "close" at bounding box center [695, 248] width 8 height 8
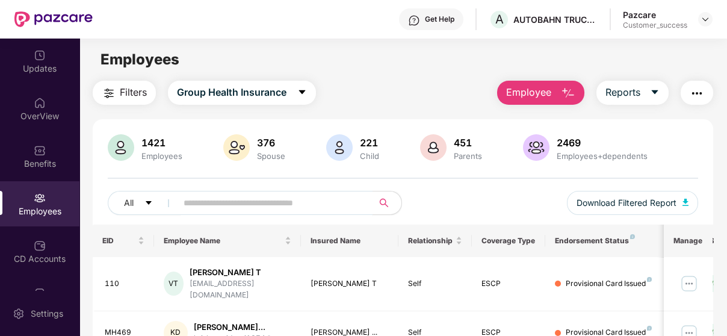
click at [181, 194] on span at bounding box center [270, 203] width 203 height 24
paste input "******"
type input "******"
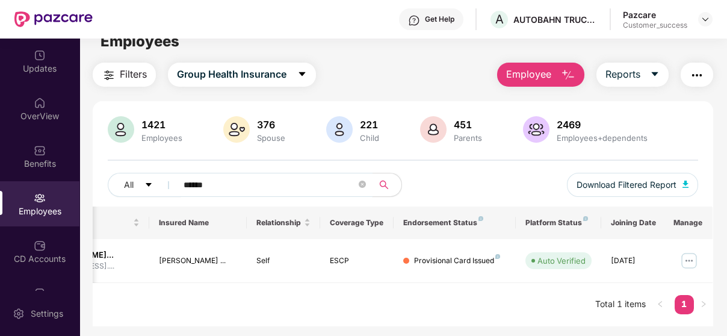
scroll to position [0, 161]
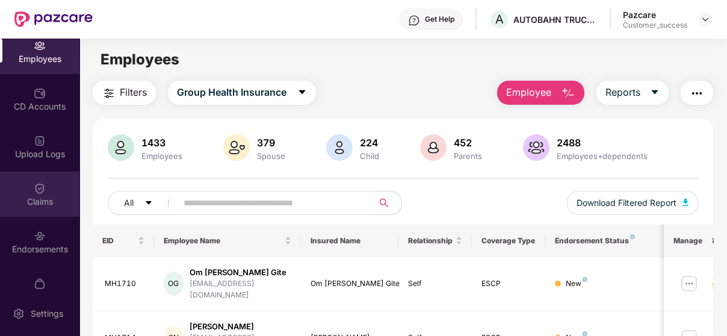
scroll to position [175, 0]
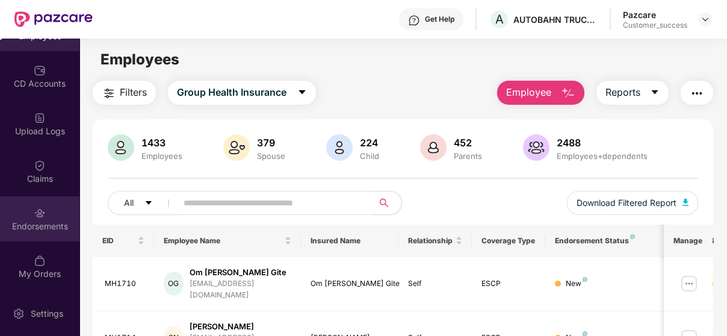
click at [37, 220] on div "Endorsements" at bounding box center [39, 226] width 79 height 12
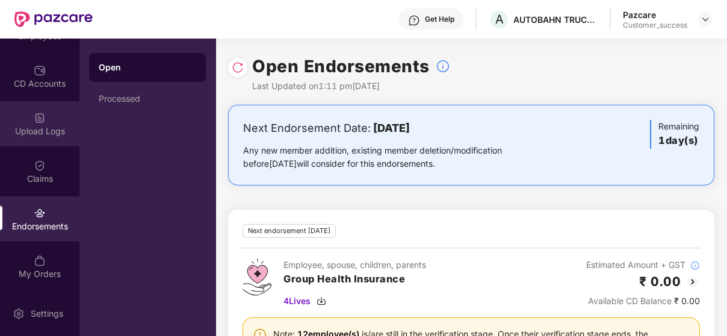
click at [46, 119] on div "Upload Logs" at bounding box center [39, 123] width 79 height 45
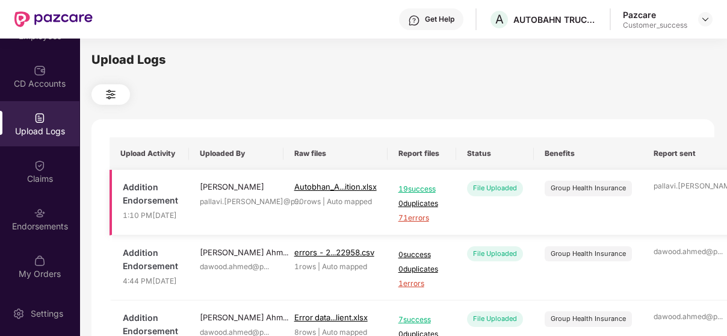
click at [412, 224] on span "71 errors" at bounding box center [421, 217] width 47 height 11
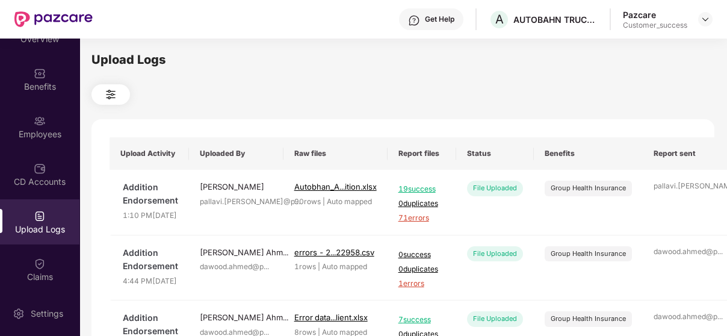
scroll to position [78, 0]
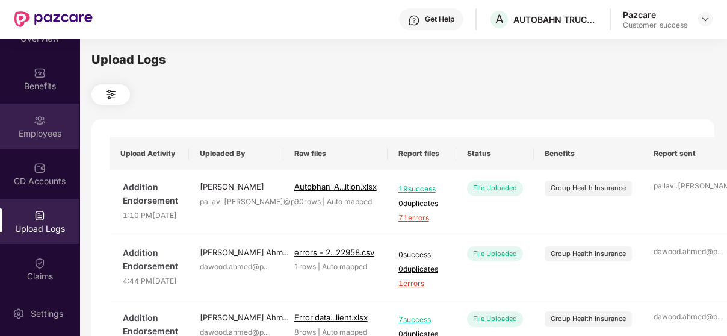
click at [34, 119] on img at bounding box center [40, 120] width 12 height 12
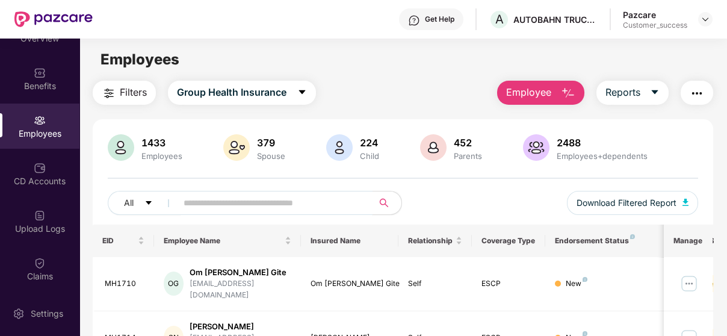
click at [185, 200] on input "text" at bounding box center [270, 203] width 173 height 18
paste input "******"
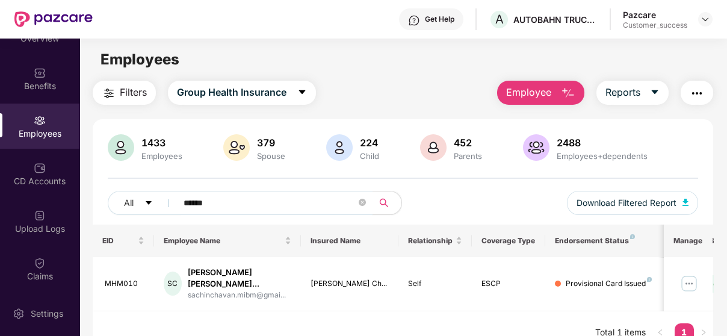
scroll to position [38, 0]
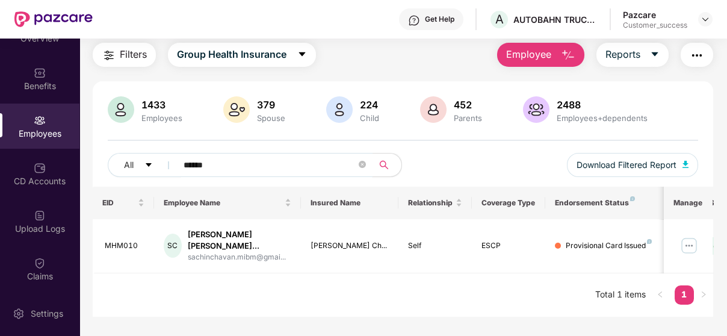
click at [226, 161] on input "******" at bounding box center [270, 165] width 173 height 18
paste input "*"
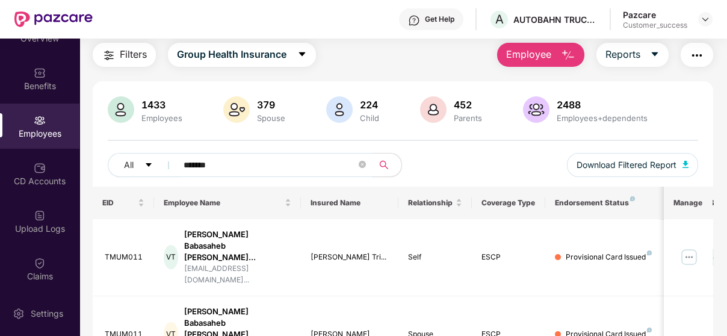
click at [237, 165] on input "*******" at bounding box center [270, 165] width 173 height 18
paste input "text"
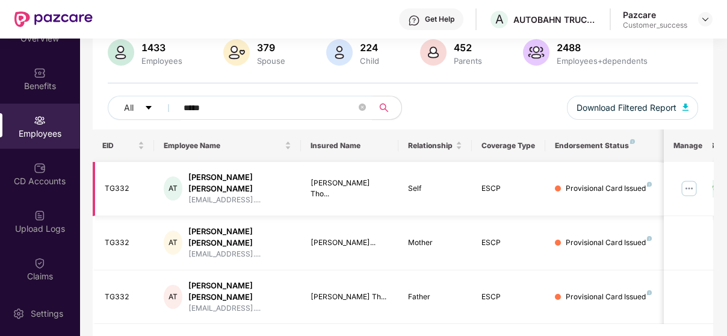
scroll to position [96, 0]
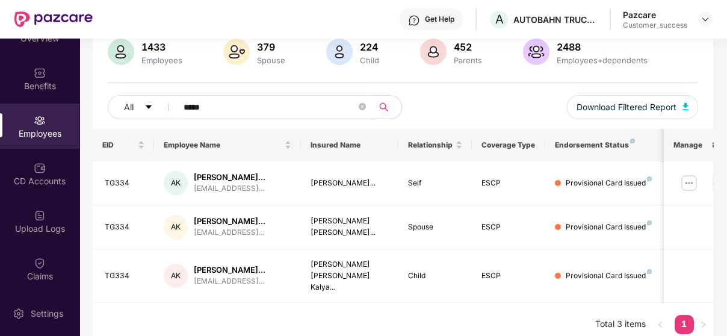
click at [172, 79] on div "1433 Employees 379 Spouse 224 Child 452 Parents 2488 Employees+dependents All *…" at bounding box center [403, 84] width 620 height 90
click at [220, 105] on input "*****" at bounding box center [270, 107] width 173 height 18
paste input "*"
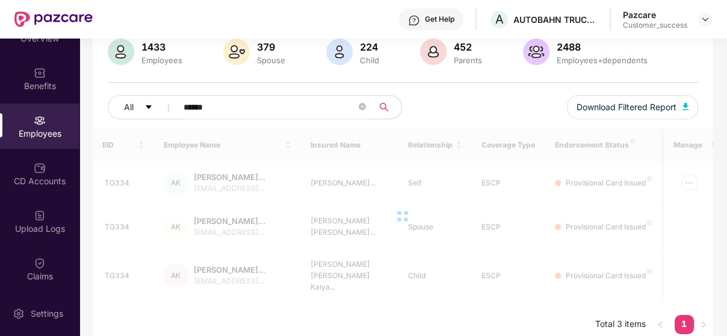
scroll to position [72, 0]
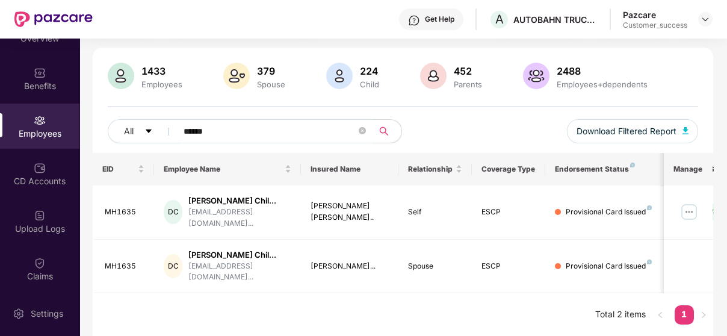
click at [232, 124] on input "******" at bounding box center [270, 131] width 173 height 18
paste input "text"
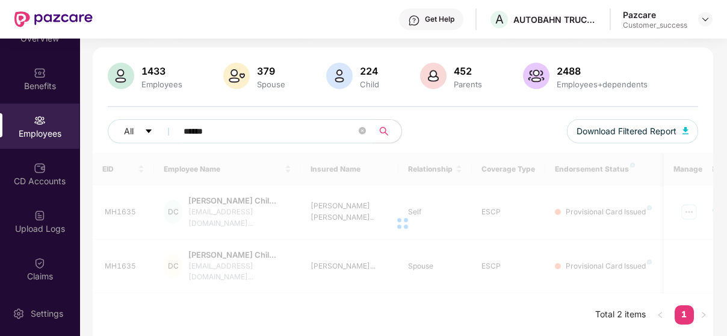
scroll to position [51, 0]
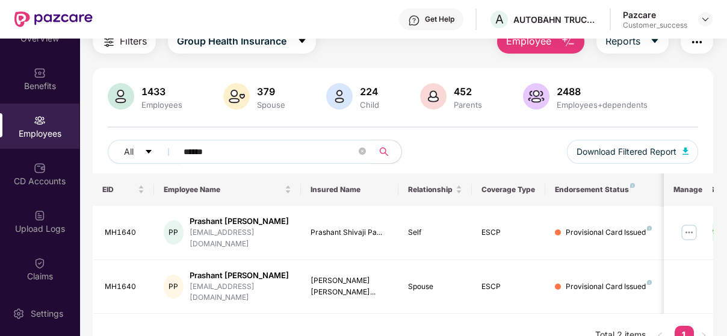
type input "******"
click at [694, 224] on img at bounding box center [688, 232] width 19 height 19
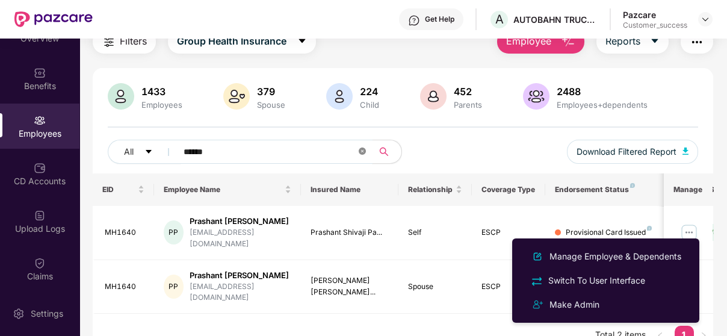
click at [364, 149] on icon "close-circle" at bounding box center [362, 150] width 7 height 7
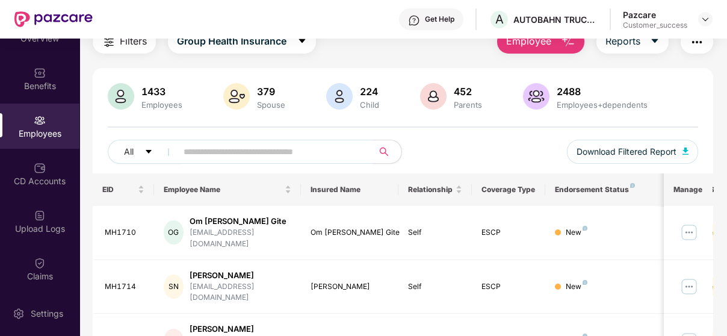
click at [216, 150] on input "text" at bounding box center [270, 152] width 173 height 18
paste input "******"
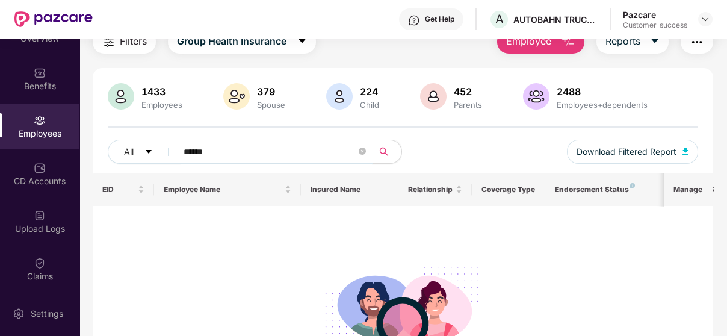
click at [229, 153] on input "******" at bounding box center [270, 152] width 173 height 18
paste input "text"
type input "****"
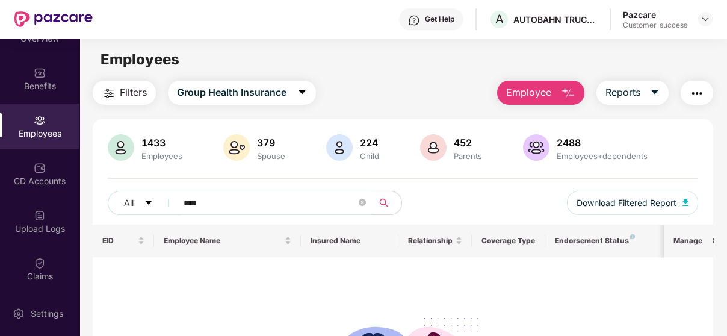
click at [543, 91] on span "Employee" at bounding box center [528, 92] width 45 height 15
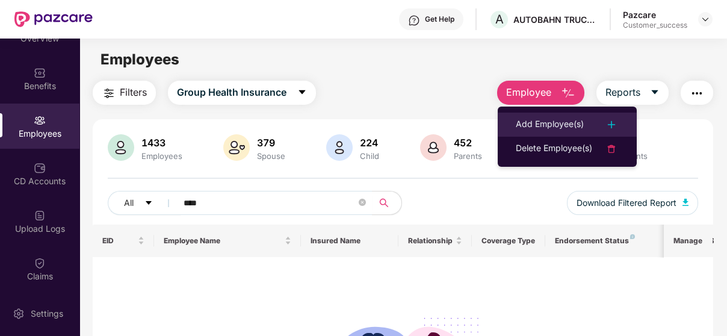
click at [528, 117] on div "Add Employee(s)" at bounding box center [550, 124] width 68 height 14
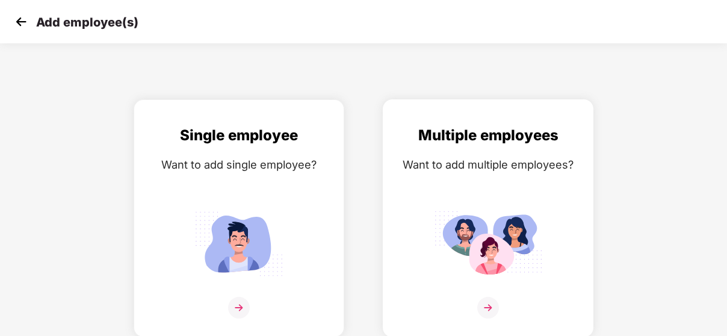
scroll to position [4, 0]
click at [484, 291] on div "Multiple employees Want to add multiple employees?" at bounding box center [487, 228] width 185 height 209
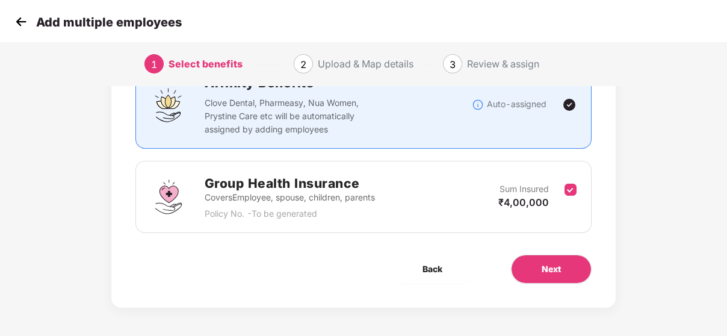
scroll to position [107, 0]
click at [531, 277] on button "Next" at bounding box center [551, 269] width 81 height 29
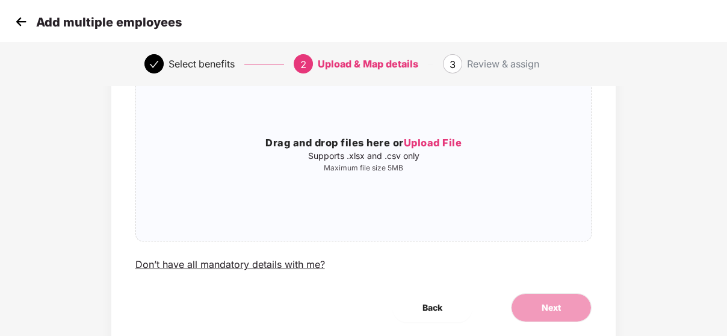
scroll to position [0, 0]
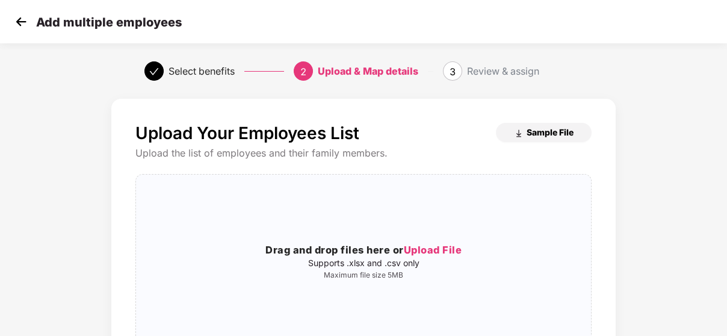
click at [523, 128] on button "Sample File" at bounding box center [544, 132] width 96 height 19
click at [418, 246] on span "Upload File" at bounding box center [433, 250] width 58 height 12
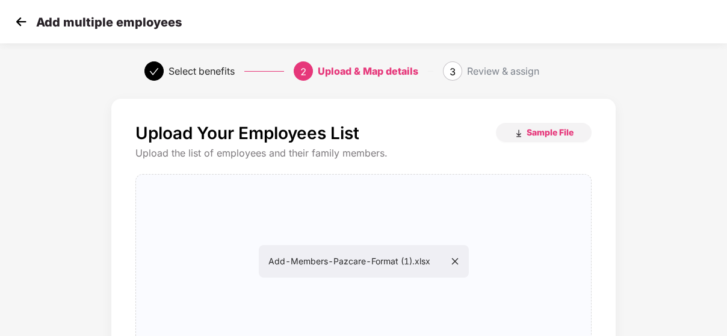
scroll to position [147, 0]
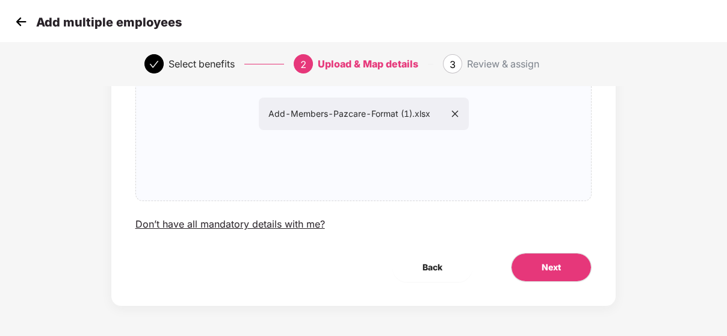
click at [527, 252] on div "Upload Your Employees List Sample File Upload the list of employees and their f…" at bounding box center [363, 128] width 505 height 354
click at [531, 256] on button "Next" at bounding box center [551, 267] width 81 height 29
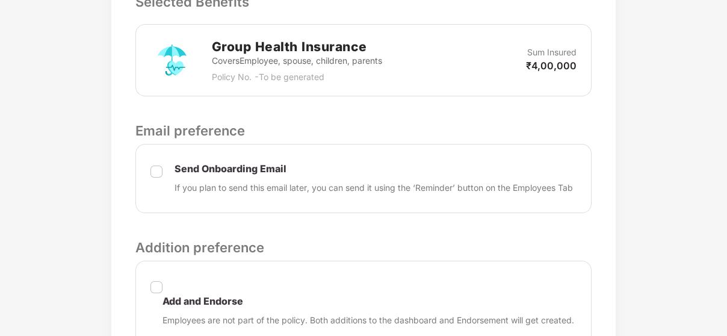
scroll to position [480, 1]
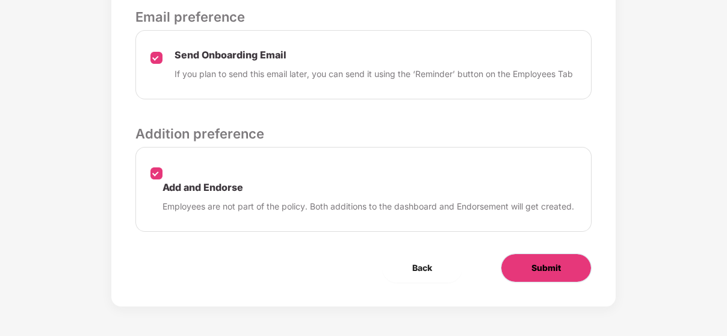
click at [516, 261] on button "Submit" at bounding box center [546, 267] width 91 height 29
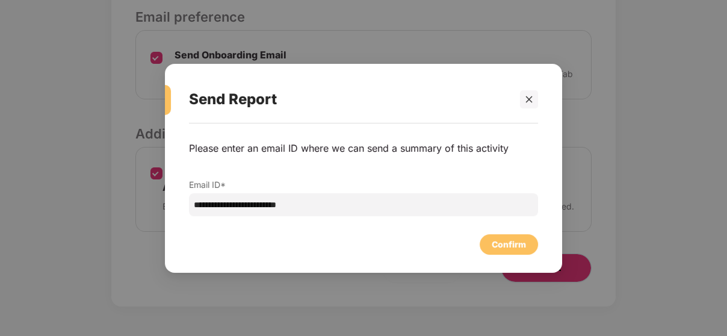
scroll to position [0, 1]
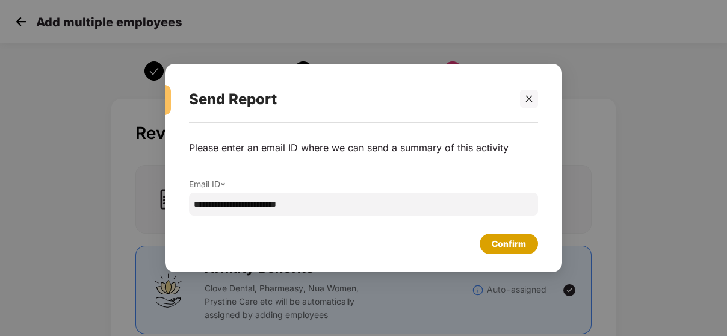
click at [506, 237] on div "Confirm" at bounding box center [509, 244] width 58 height 20
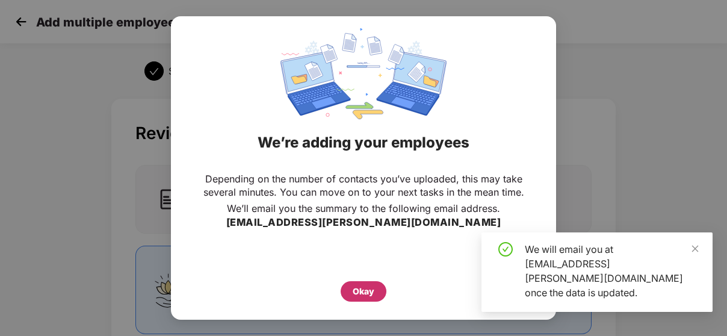
click at [353, 292] on div "Okay" at bounding box center [364, 291] width 22 height 13
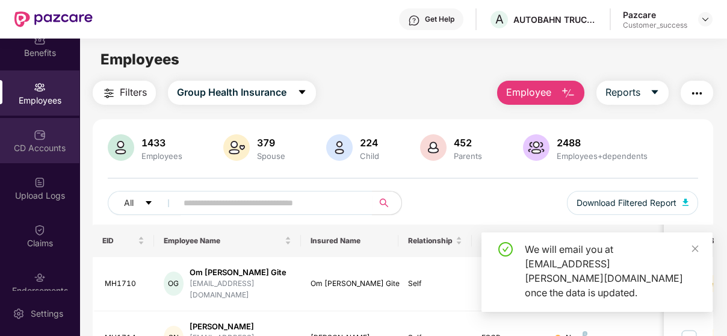
scroll to position [111, 0]
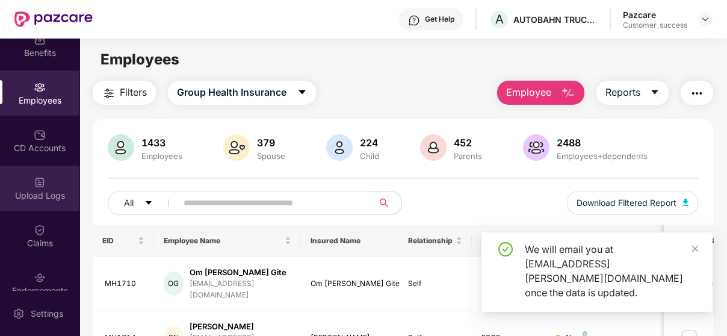
click at [36, 176] on img at bounding box center [40, 182] width 12 height 12
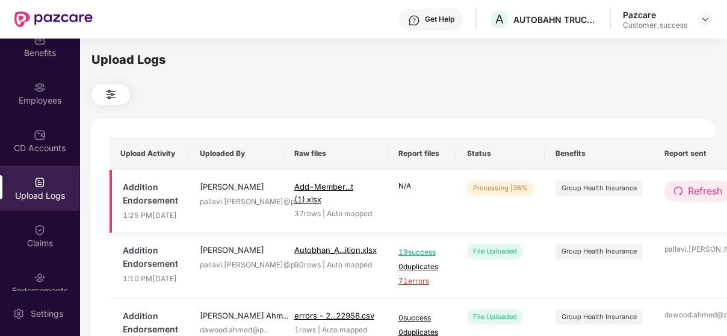
click at [673, 195] on icon "redo" at bounding box center [677, 191] width 8 height 8
click at [678, 197] on span "redo" at bounding box center [683, 191] width 10 height 11
